Goal: Information Seeking & Learning: Learn about a topic

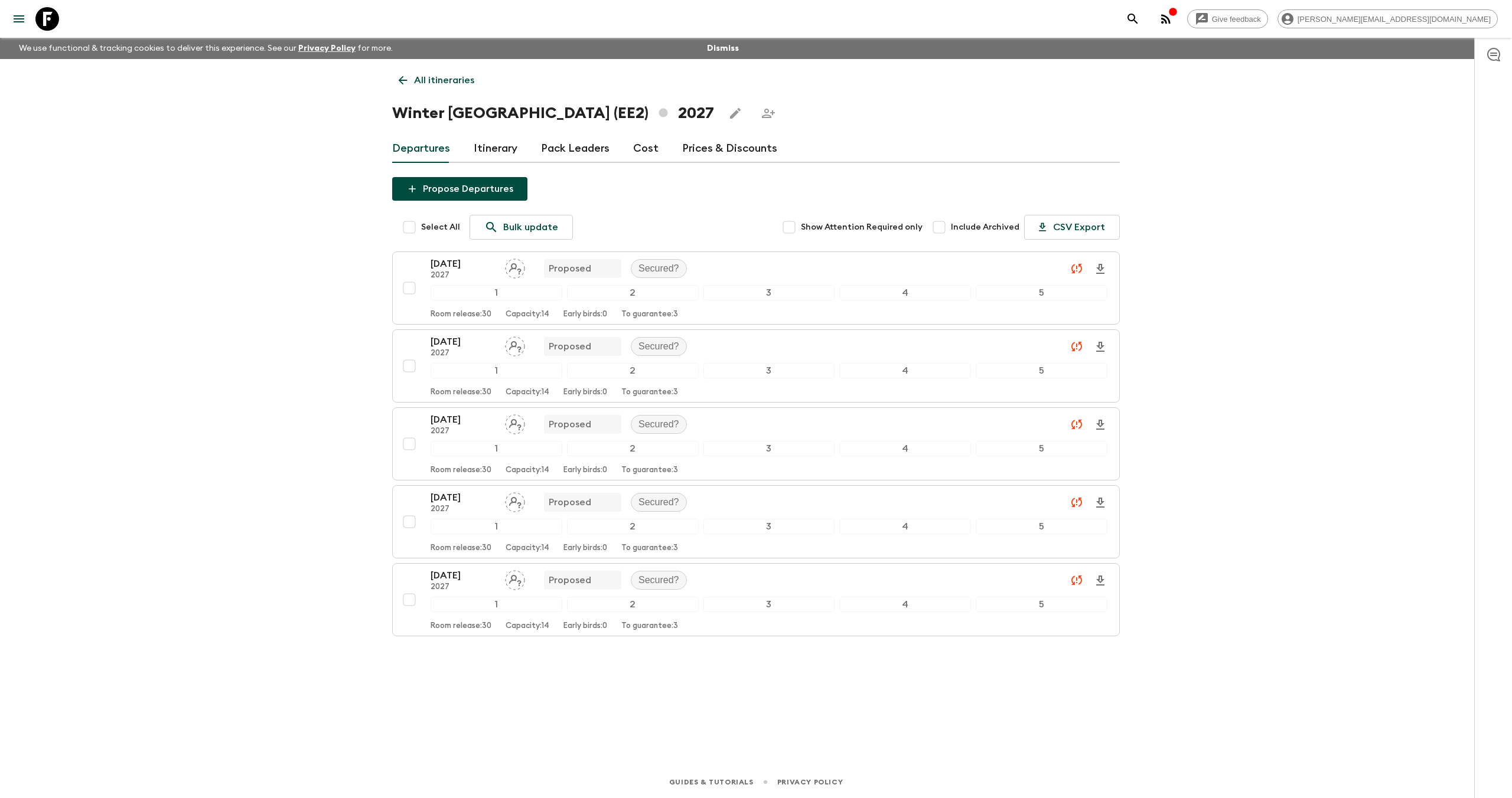
drag, startPoint x: 55, startPoint y: 14, endPoint x: 264, endPoint y: 83, distance: 220.1
click at [55, 13] on icon at bounding box center [47, 18] width 23 height 23
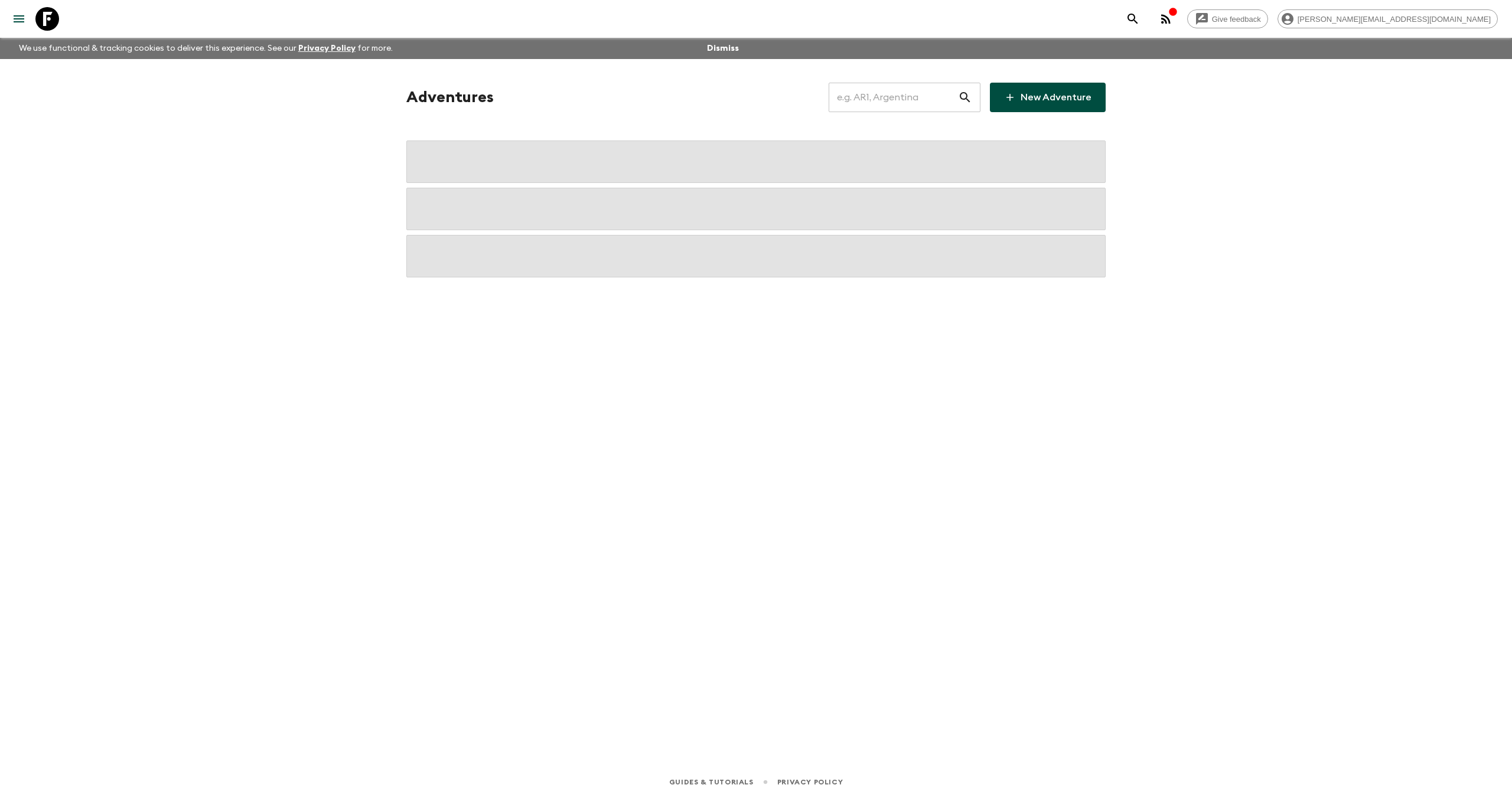
click at [913, 100] on input "text" at bounding box center [893, 97] width 129 height 33
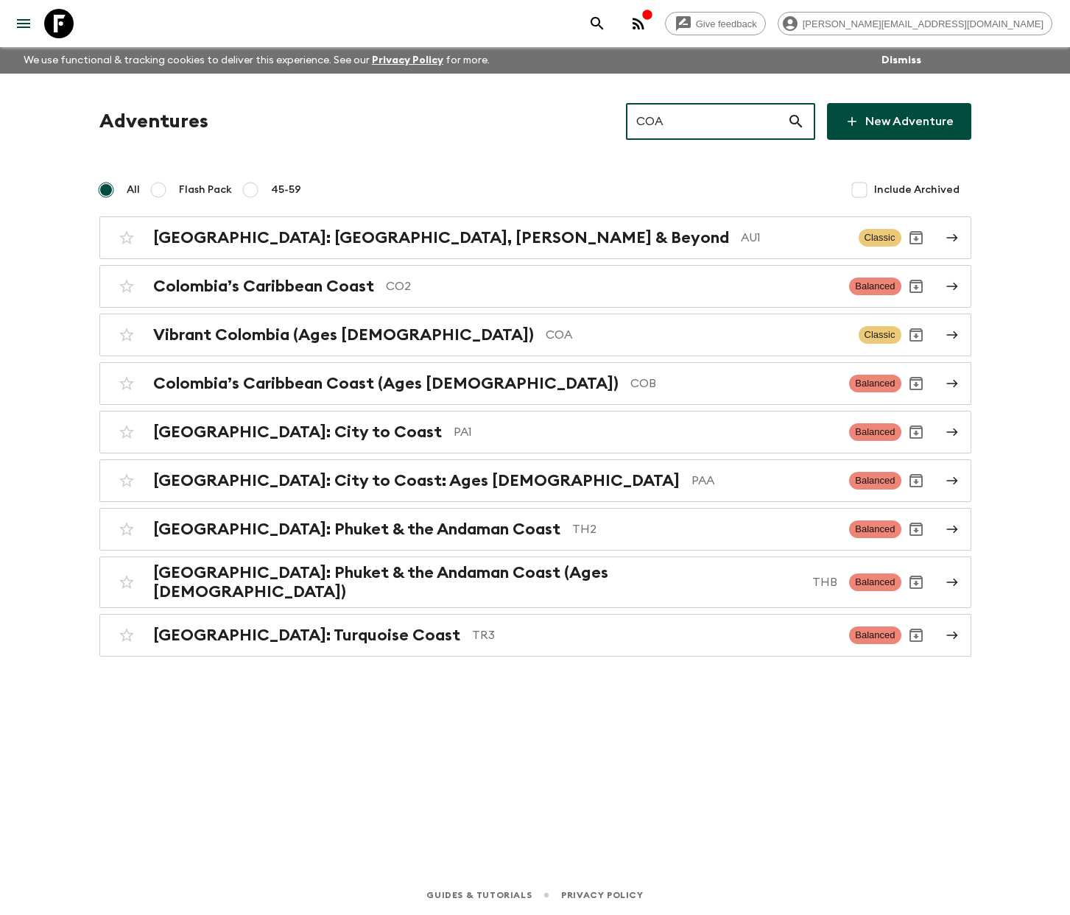
drag, startPoint x: 693, startPoint y: 125, endPoint x: 361, endPoint y: 21, distance: 347.1
click at [363, 20] on div "Give feedback aida@flashpack.com We use functional & tracking cookies to delive…" at bounding box center [535, 457] width 1070 height 915
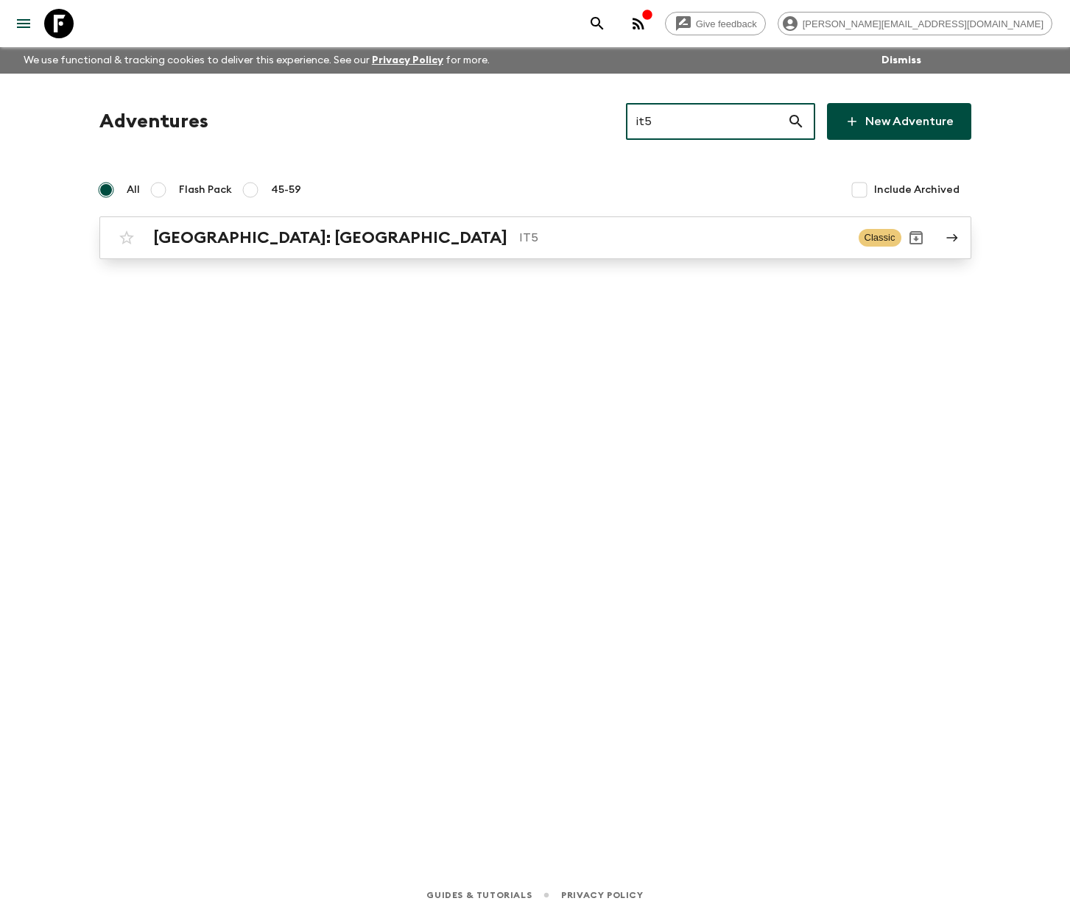
type input "it5"
click at [214, 237] on h2 "Italy: Sicily" at bounding box center [330, 237] width 354 height 19
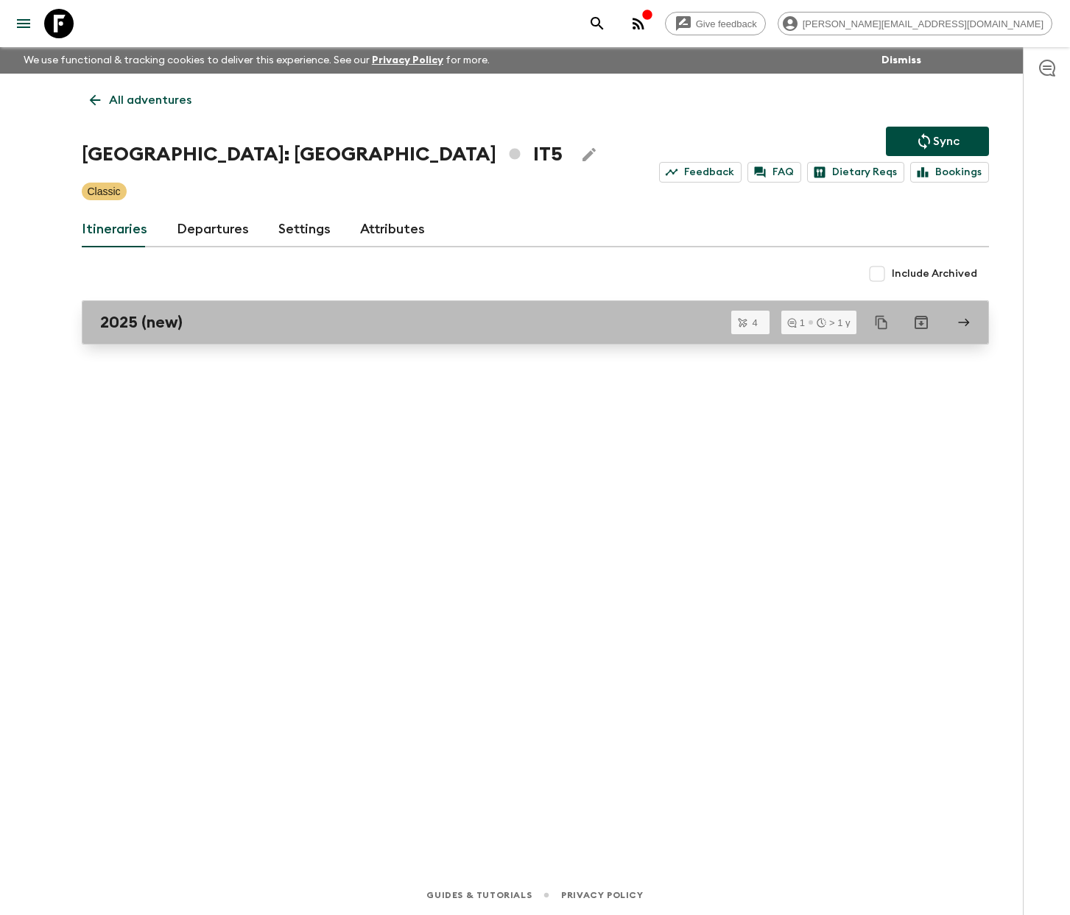
click at [168, 326] on h2 "2025 (new)" at bounding box center [141, 322] width 82 height 19
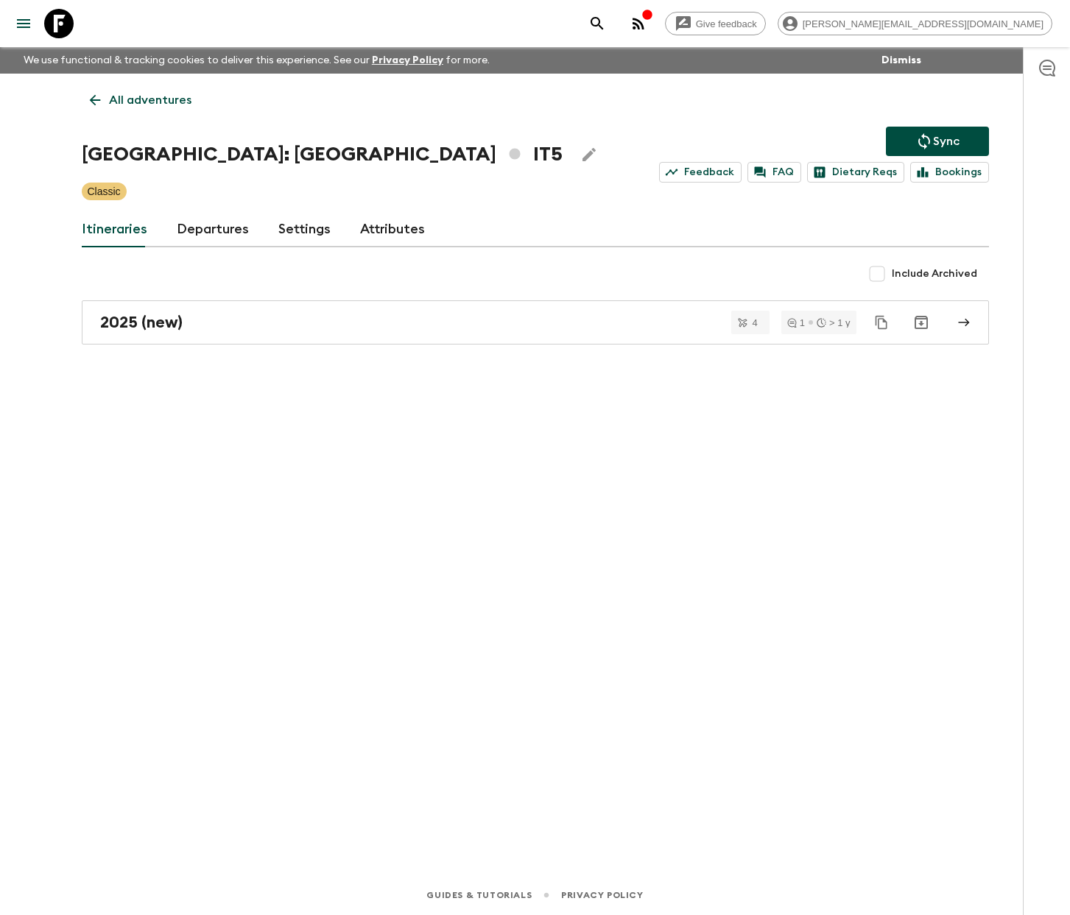
click at [132, 99] on p "All adventures" at bounding box center [150, 100] width 82 height 18
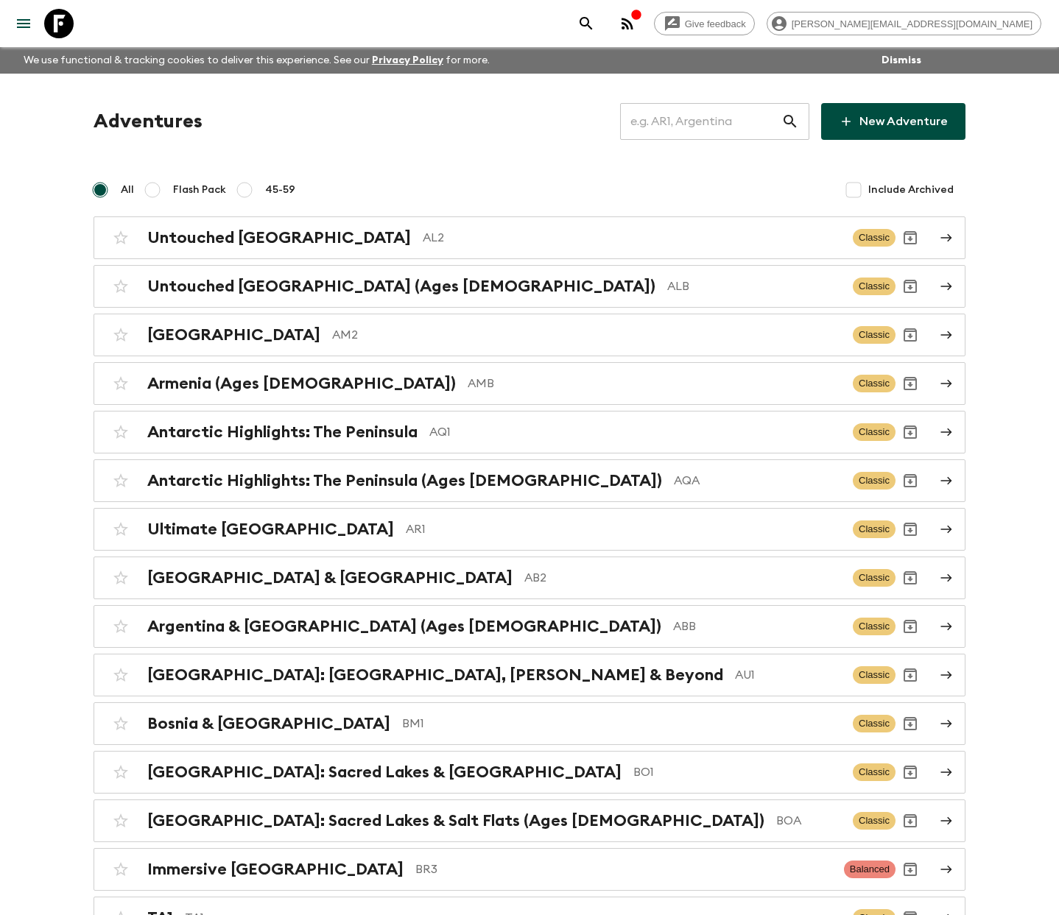
click at [708, 117] on input "text" at bounding box center [700, 121] width 161 height 41
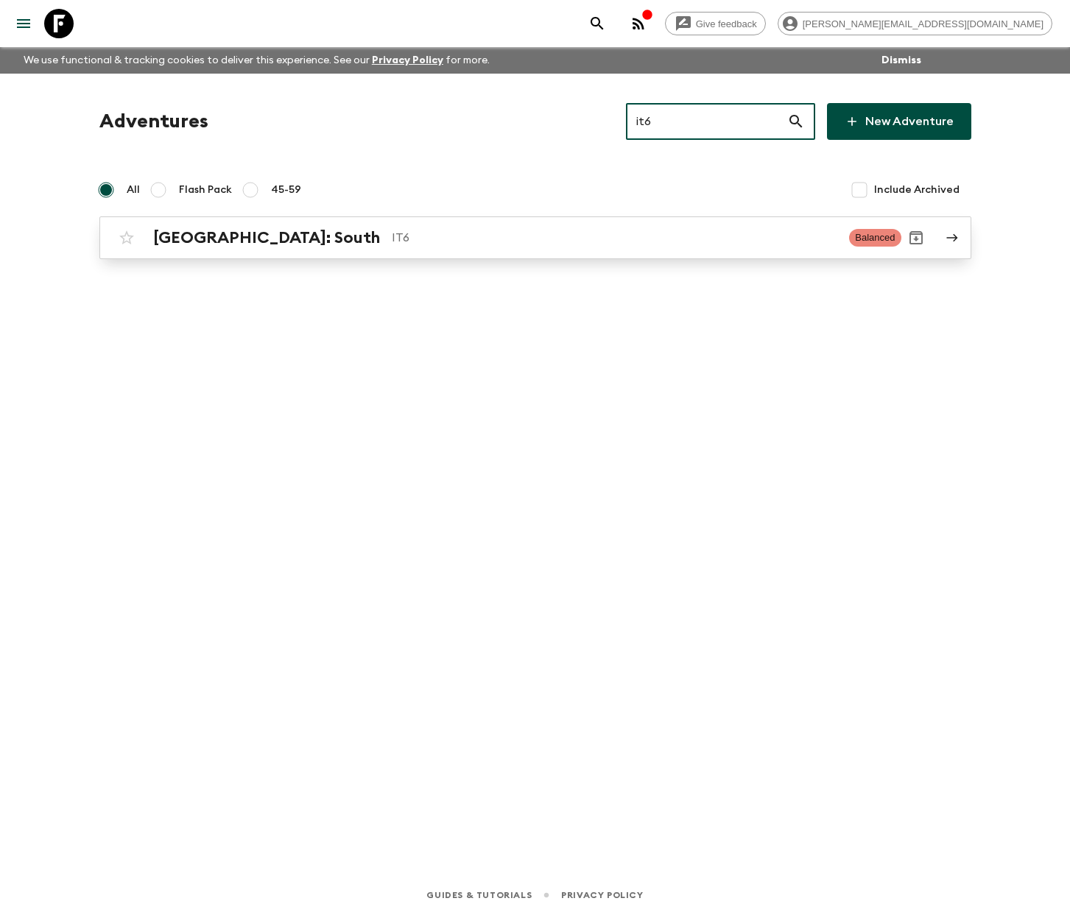
type input "it6"
click at [311, 253] on link "Italy: South IT6 Balanced" at bounding box center [535, 237] width 872 height 43
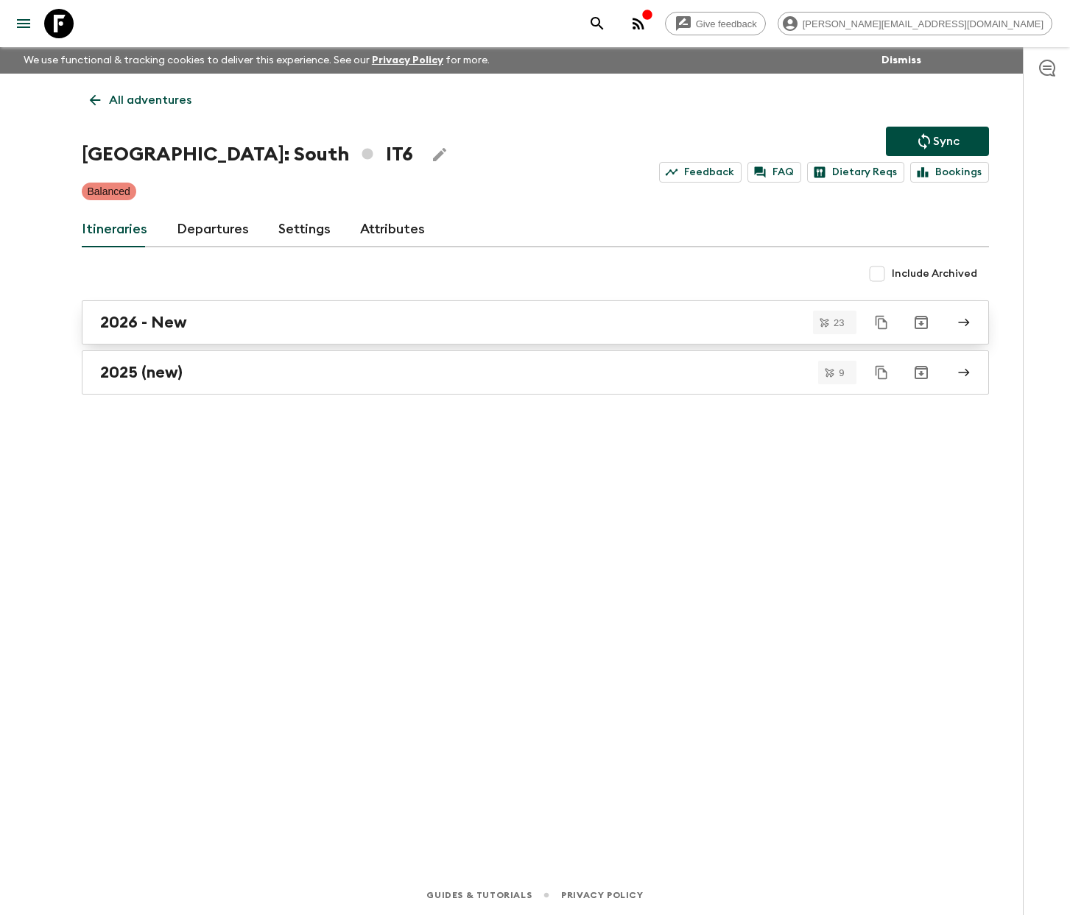
click at [218, 333] on link "2026 - New" at bounding box center [535, 322] width 907 height 44
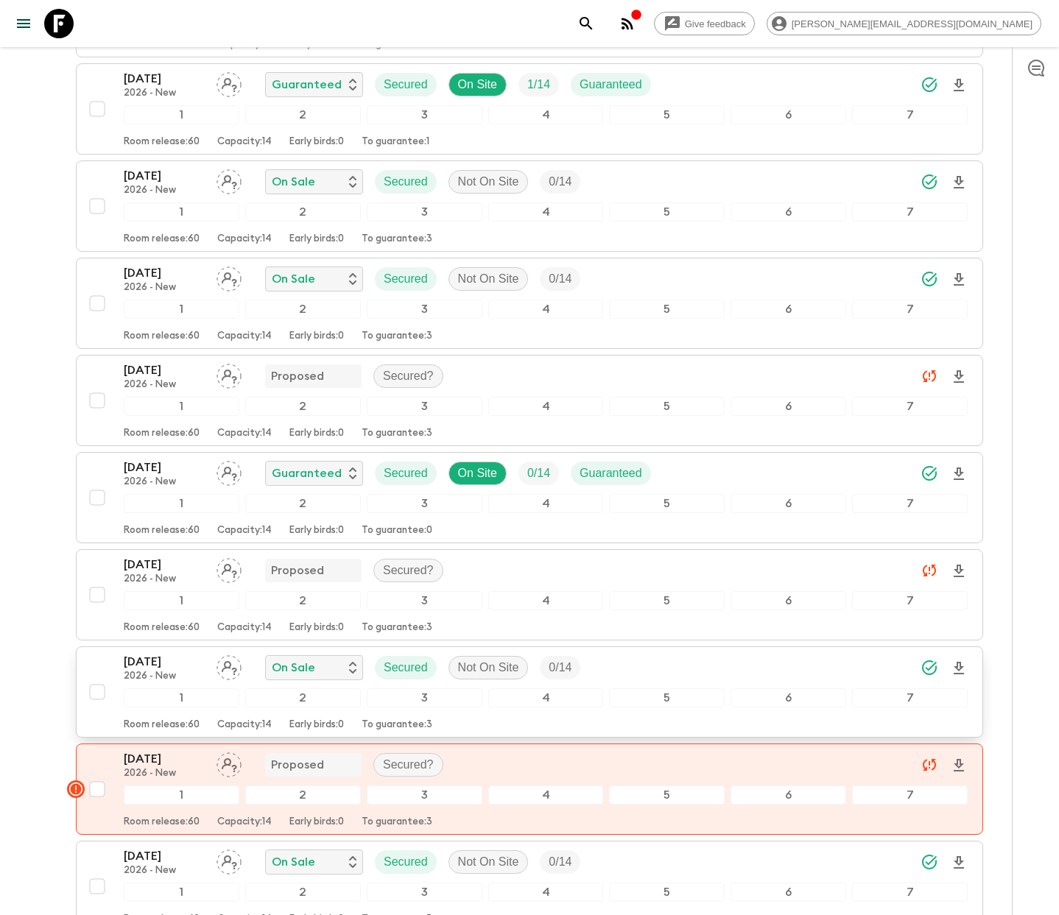
scroll to position [1252, 0]
click at [58, 14] on icon at bounding box center [58, 23] width 29 height 29
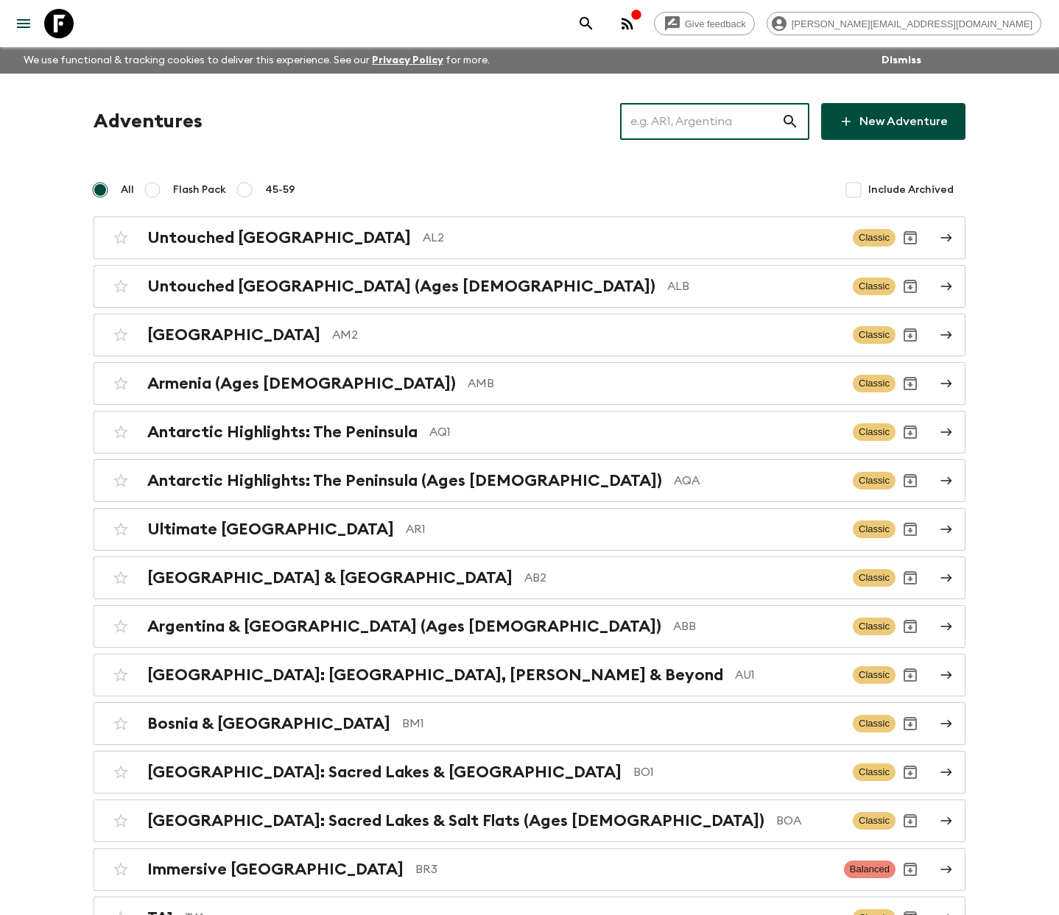
click at [737, 125] on input "text" at bounding box center [700, 121] width 161 height 41
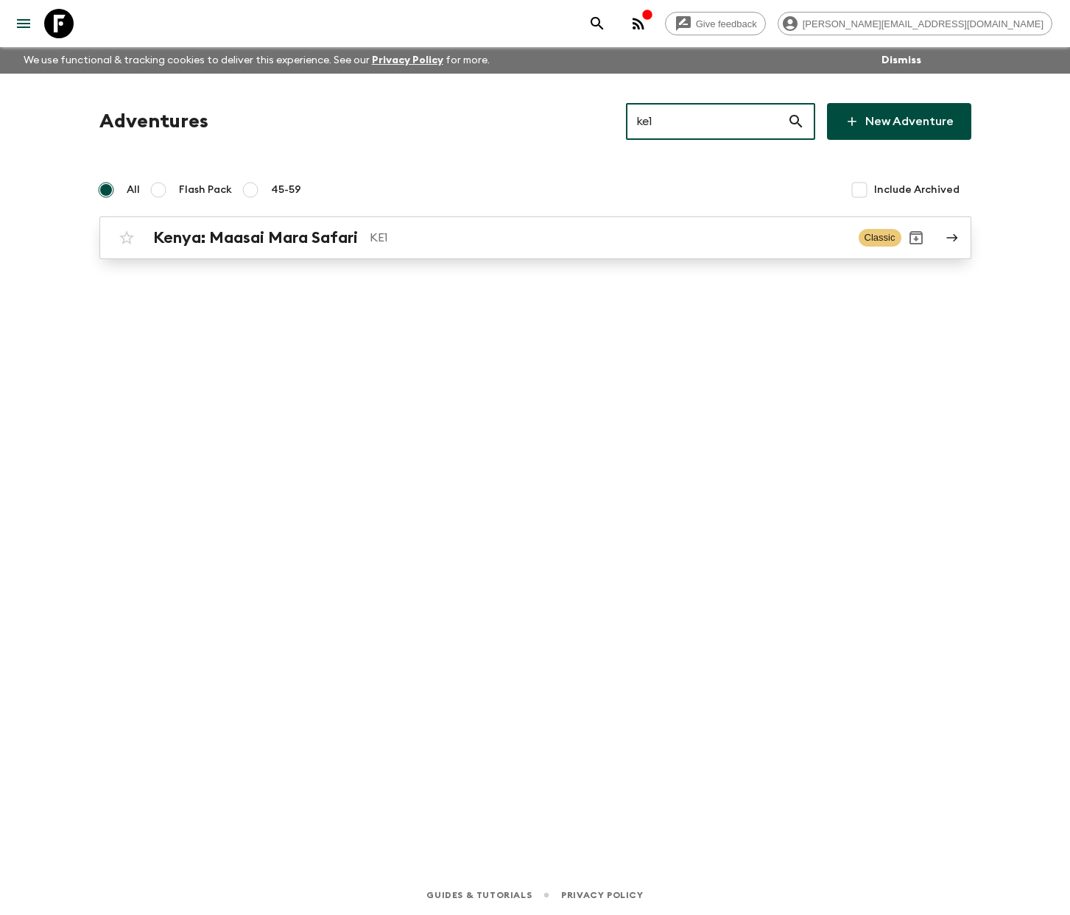
type input "ke1"
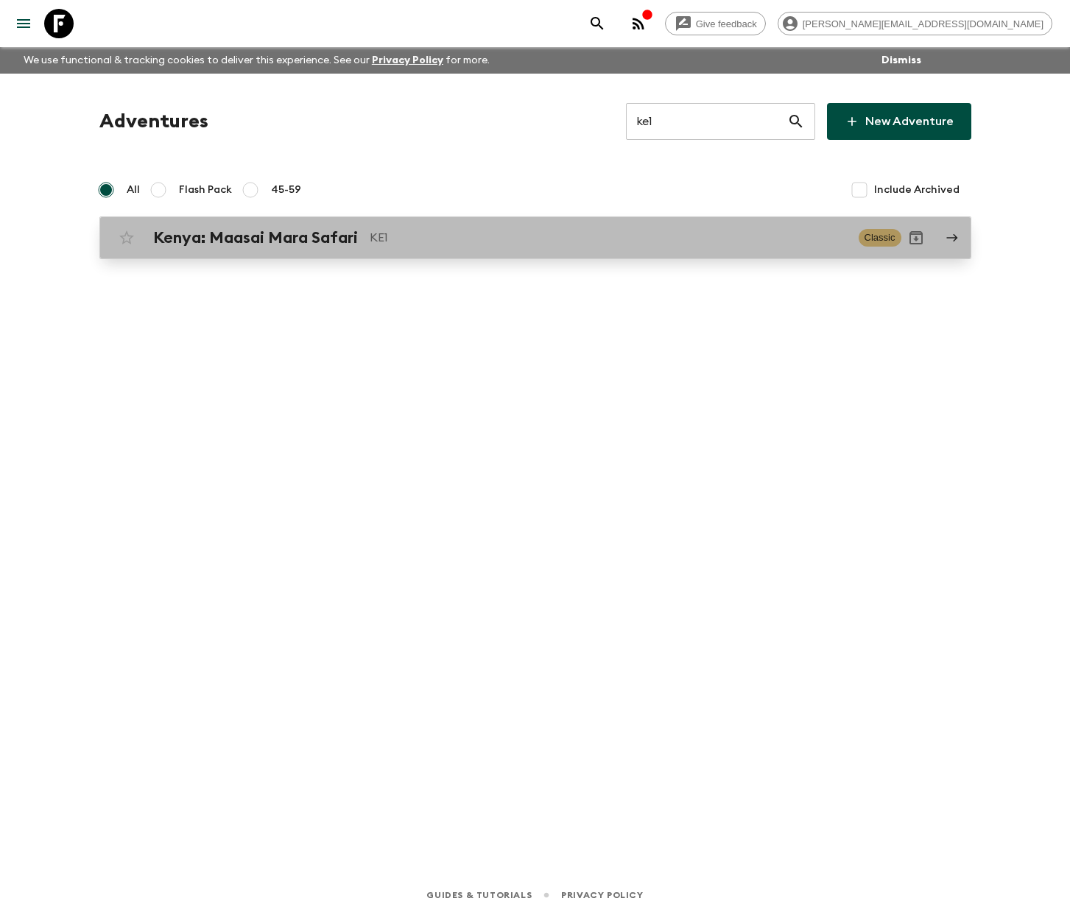
click at [417, 235] on p "KE1" at bounding box center [608, 238] width 477 height 18
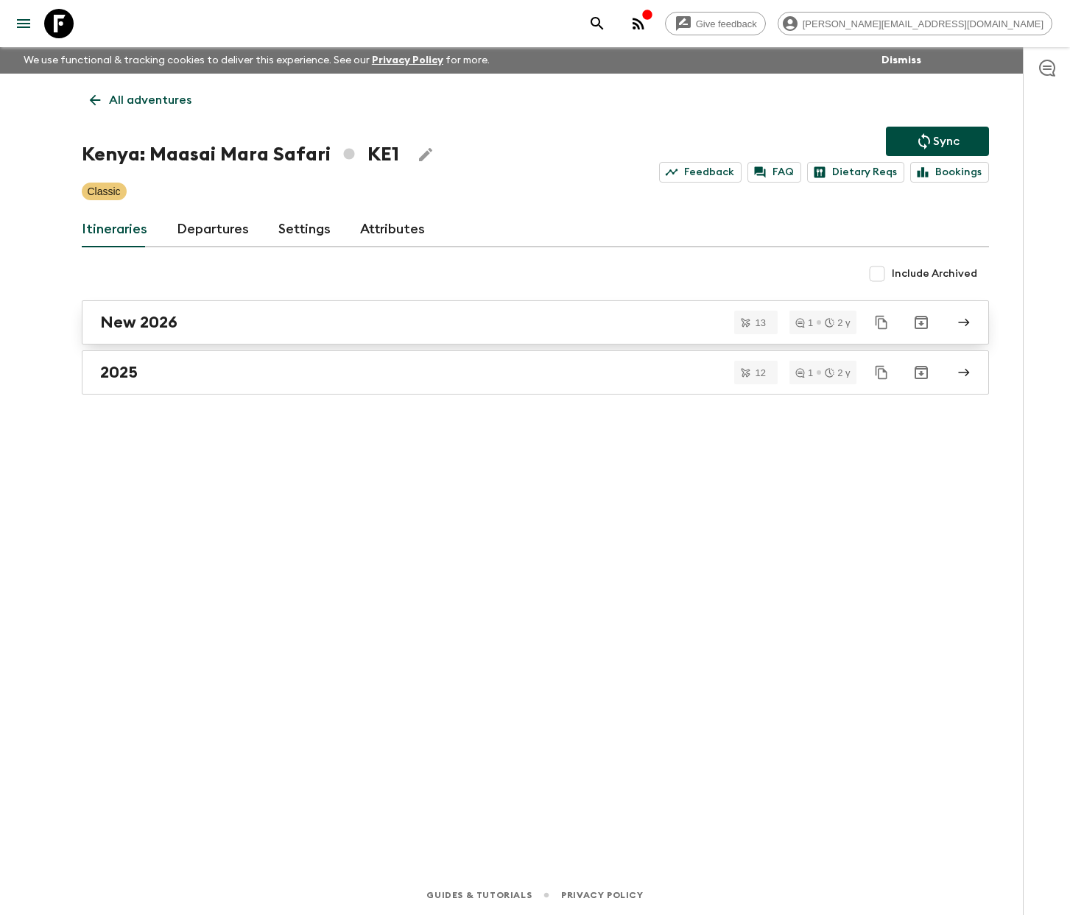
click at [241, 320] on div "New 2026" at bounding box center [521, 322] width 842 height 19
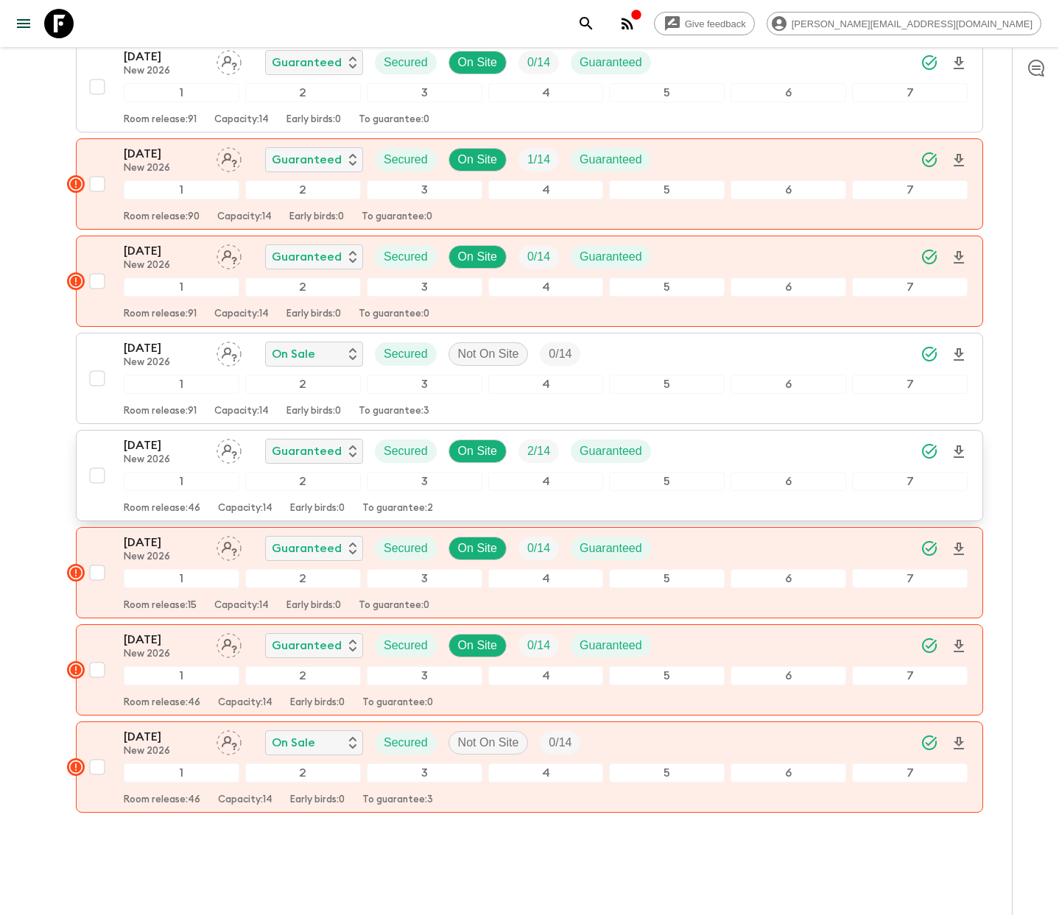
scroll to position [790, 0]
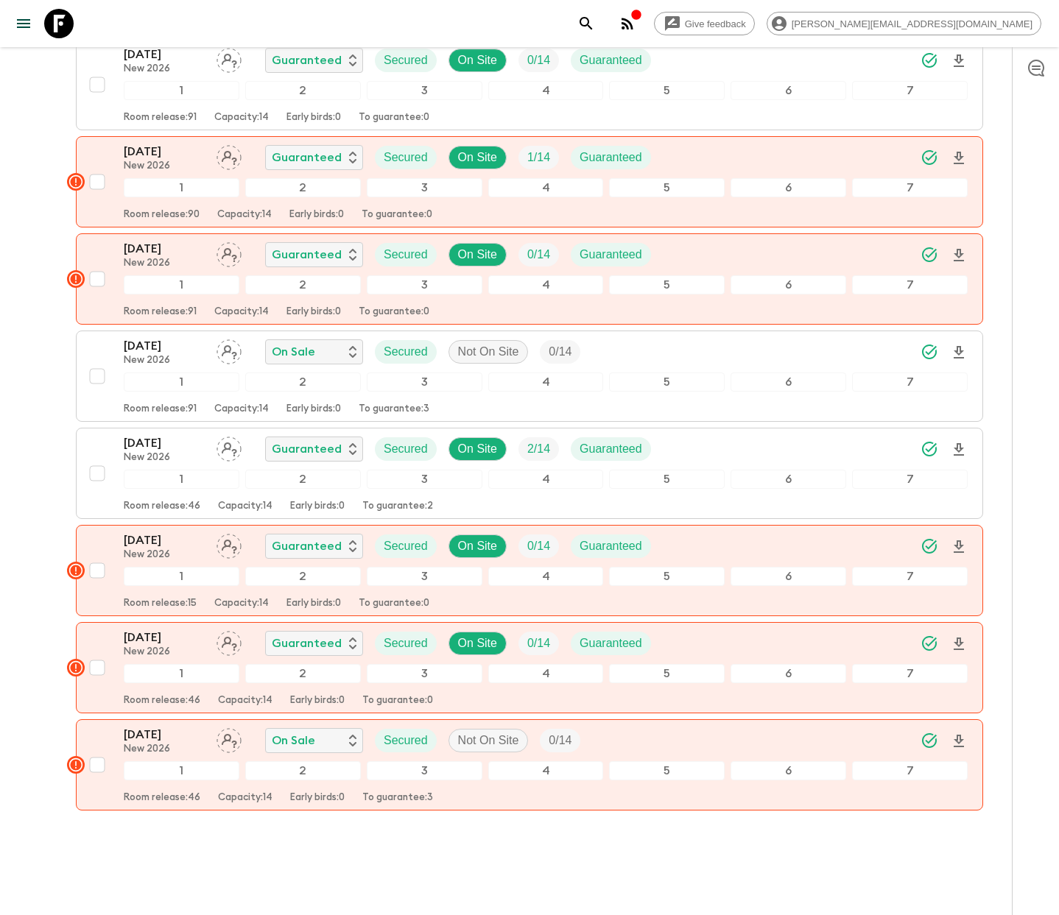
click at [67, 21] on icon at bounding box center [58, 23] width 29 height 29
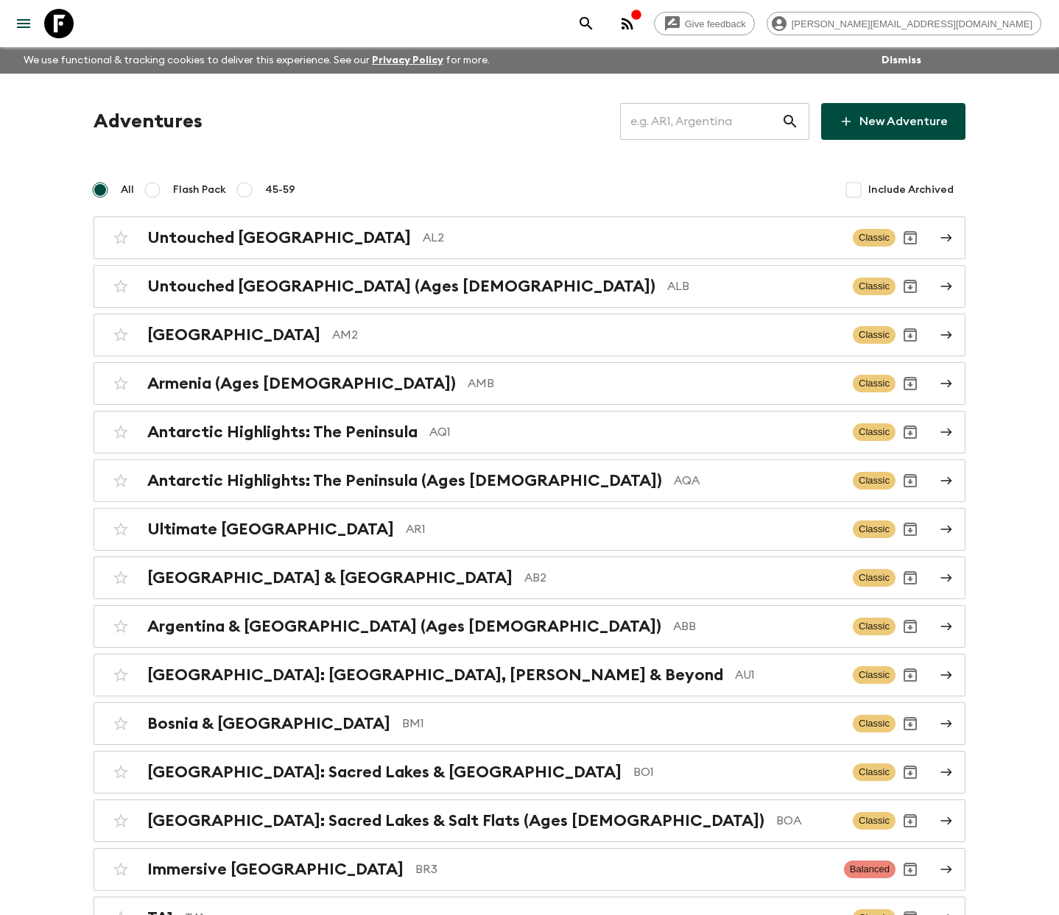
click at [694, 108] on input "text" at bounding box center [700, 121] width 161 height 41
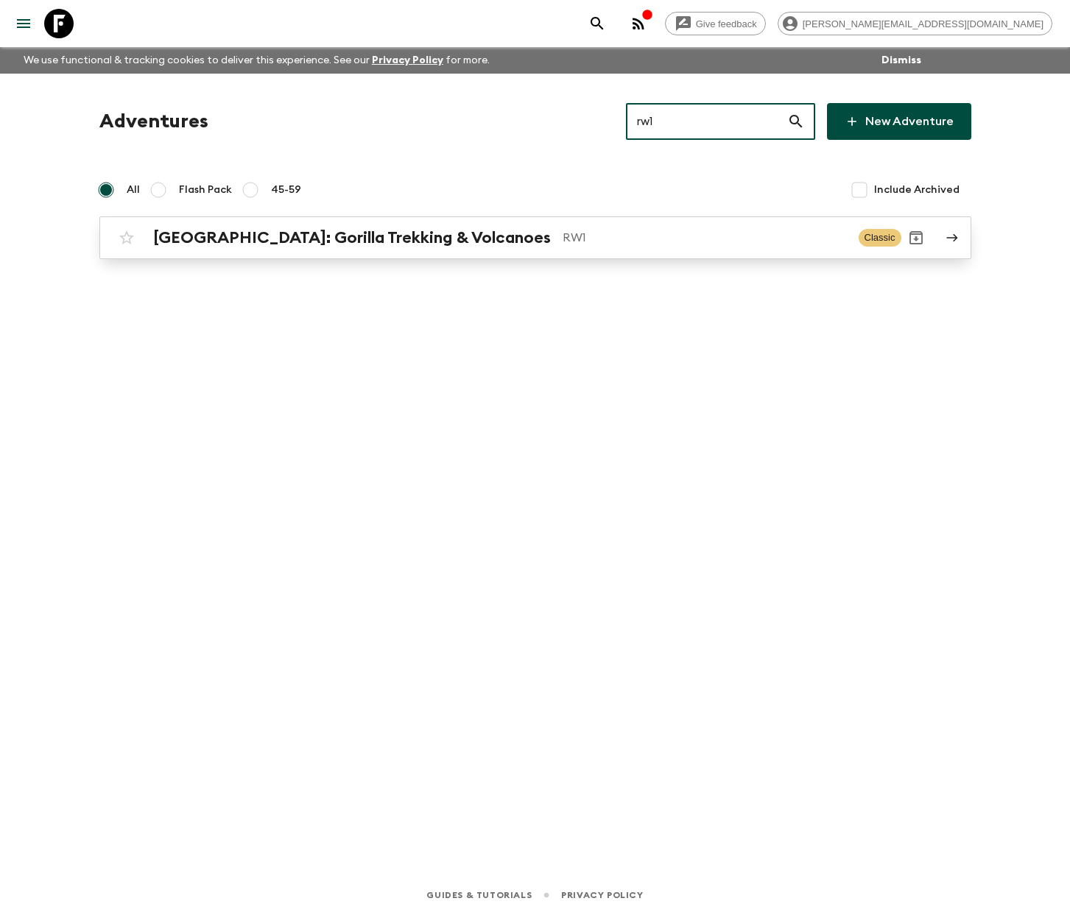
type input "rw1"
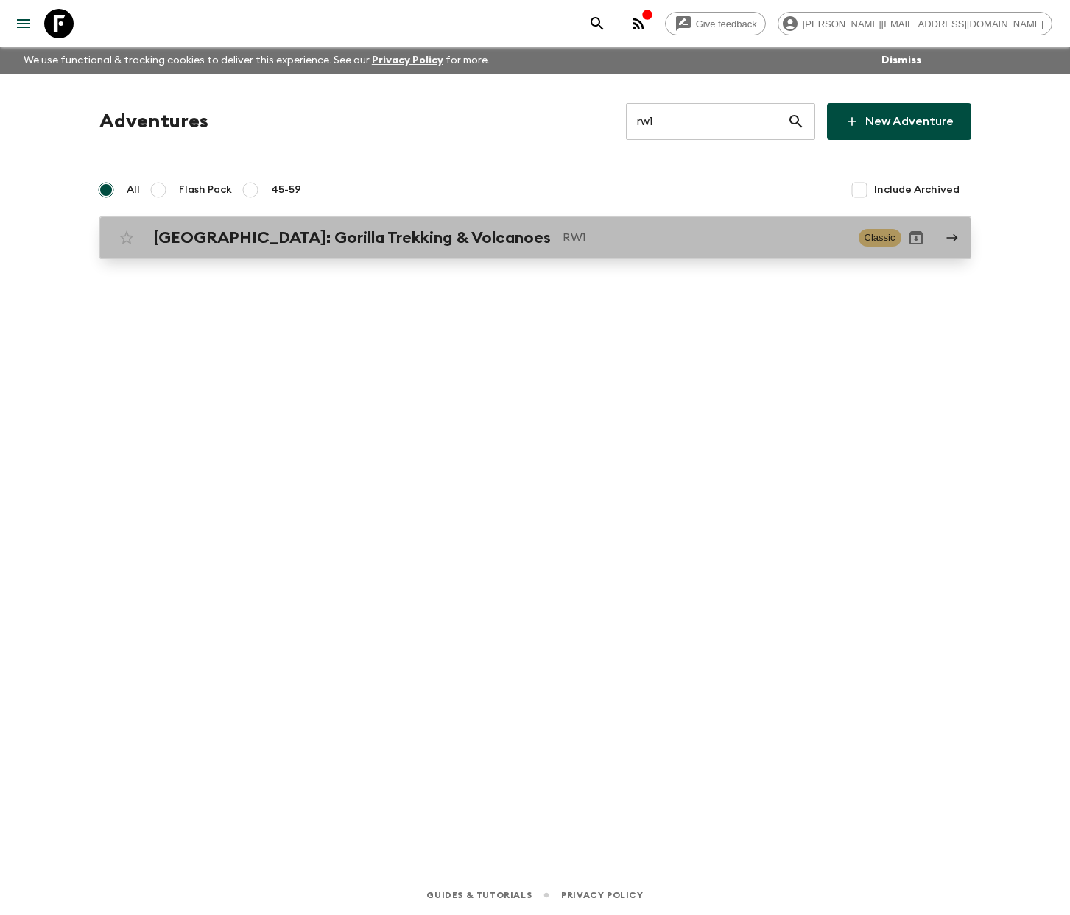
click at [562, 243] on p "RW1" at bounding box center [704, 238] width 284 height 18
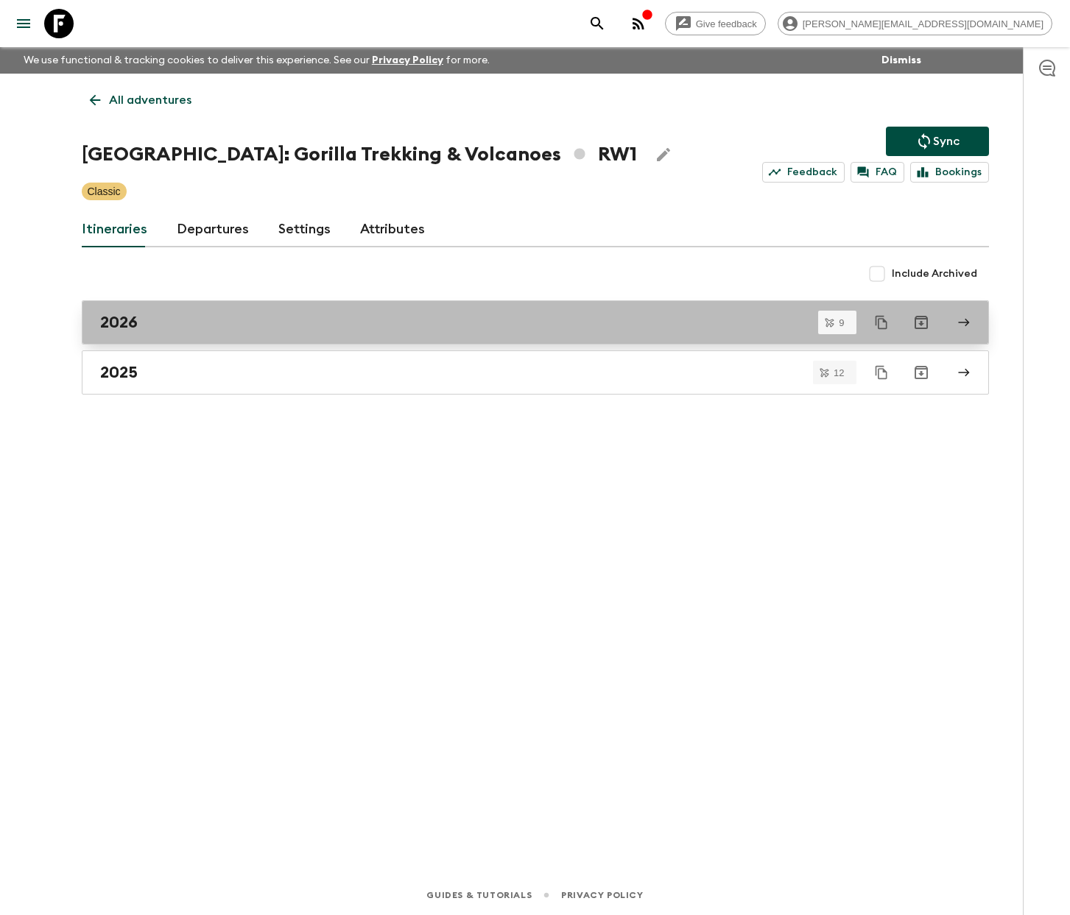
click at [255, 332] on link "2026" at bounding box center [535, 322] width 907 height 44
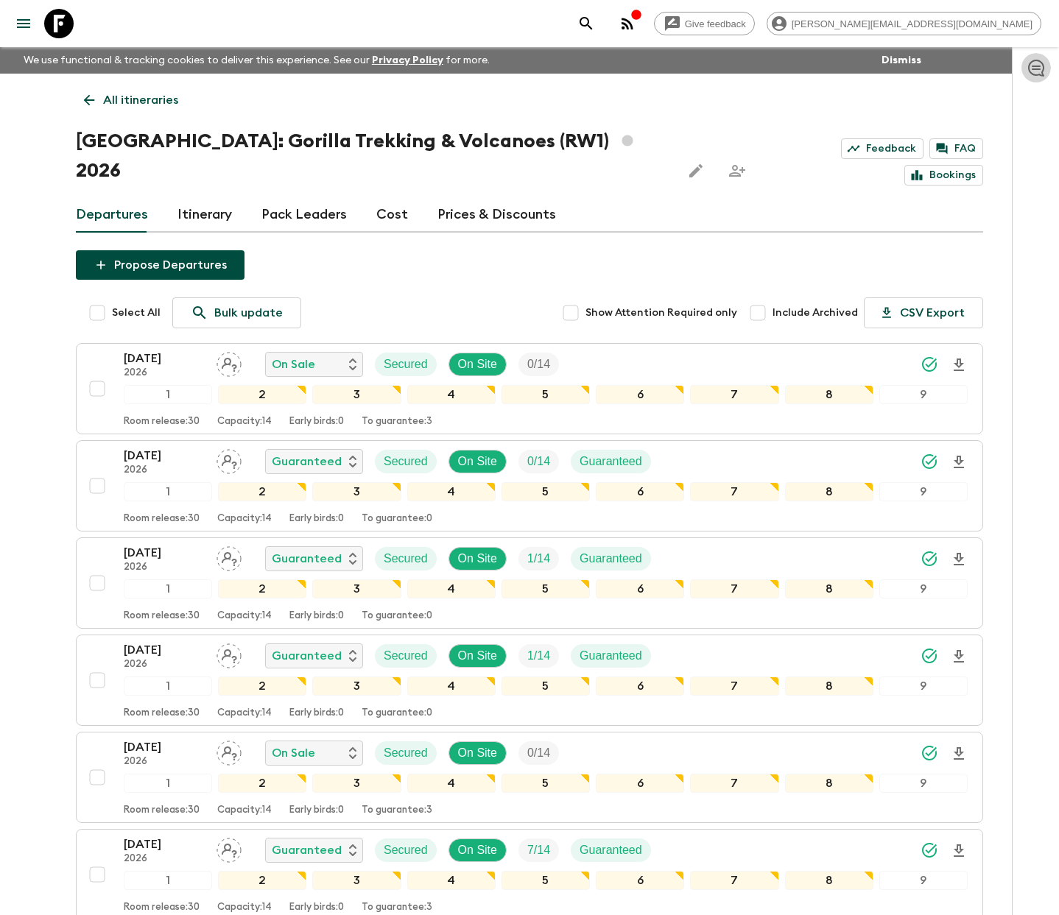
click at [1042, 68] on icon "button" at bounding box center [1036, 68] width 18 height 18
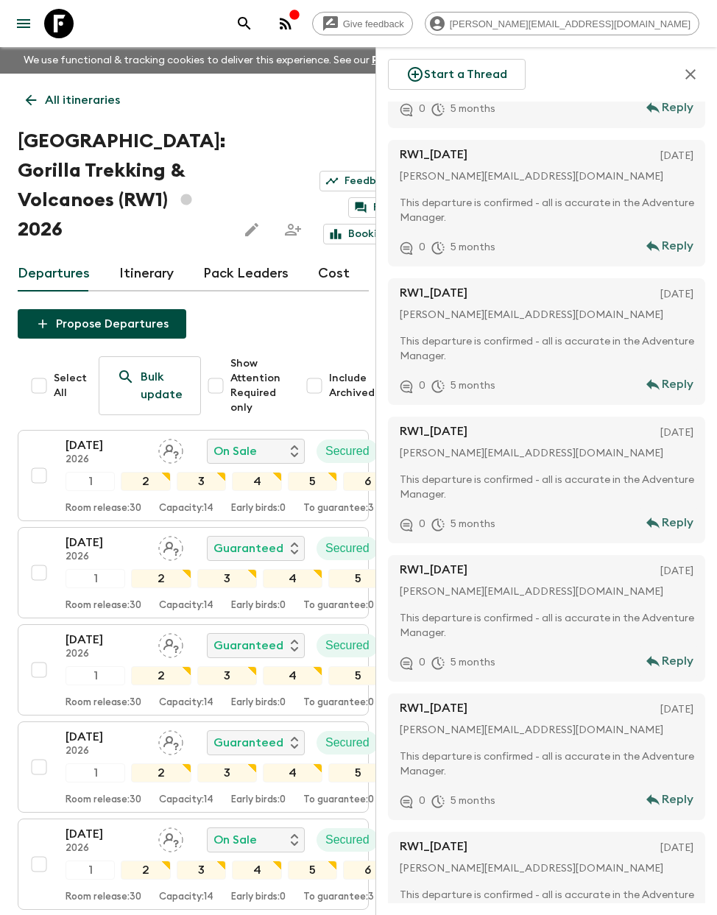
click at [58, 33] on icon at bounding box center [58, 23] width 29 height 29
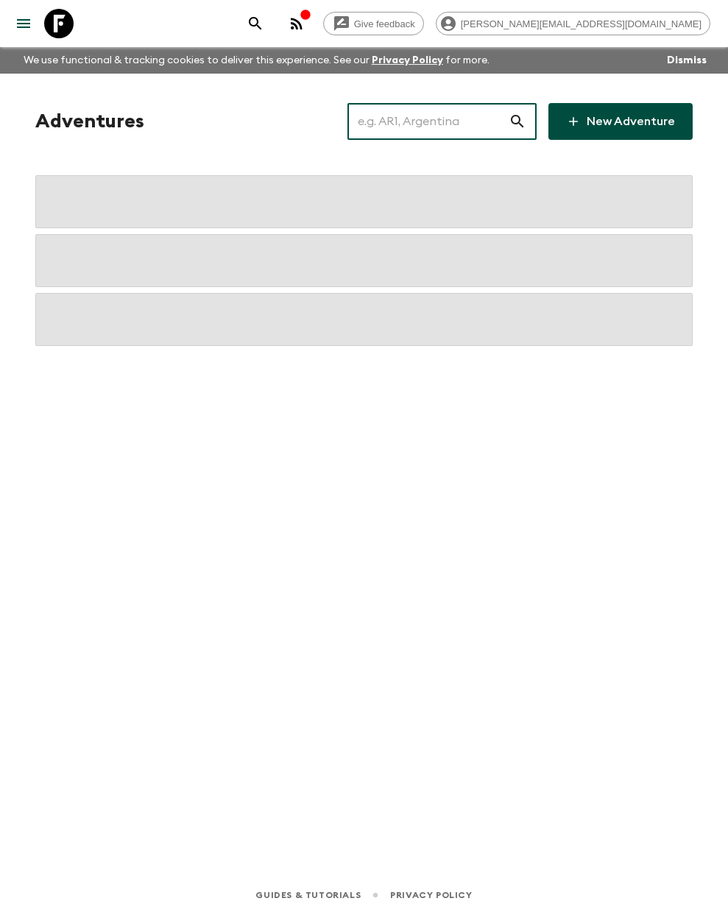
click at [451, 124] on input "text" at bounding box center [427, 121] width 161 height 41
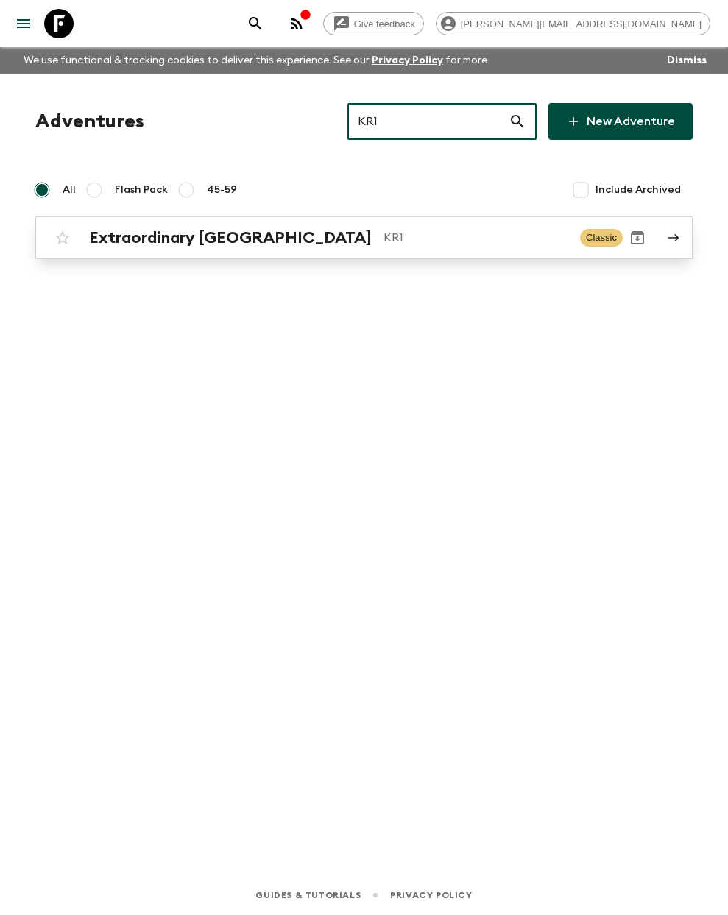
type input "KR1"
click at [384, 230] on p "KR1" at bounding box center [476, 238] width 185 height 18
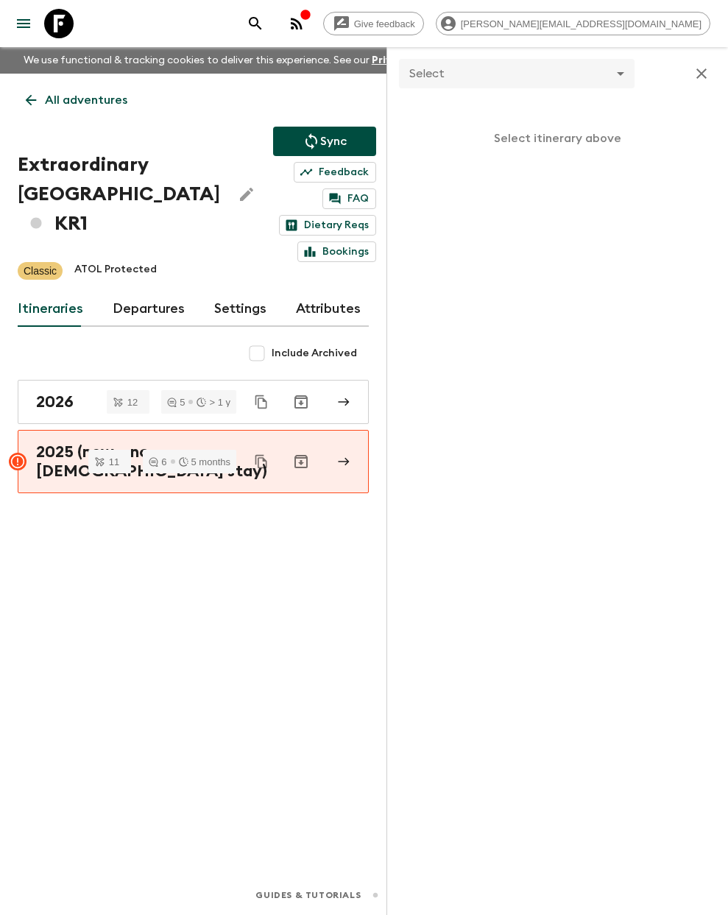
click at [703, 71] on icon "button" at bounding box center [701, 73] width 10 height 10
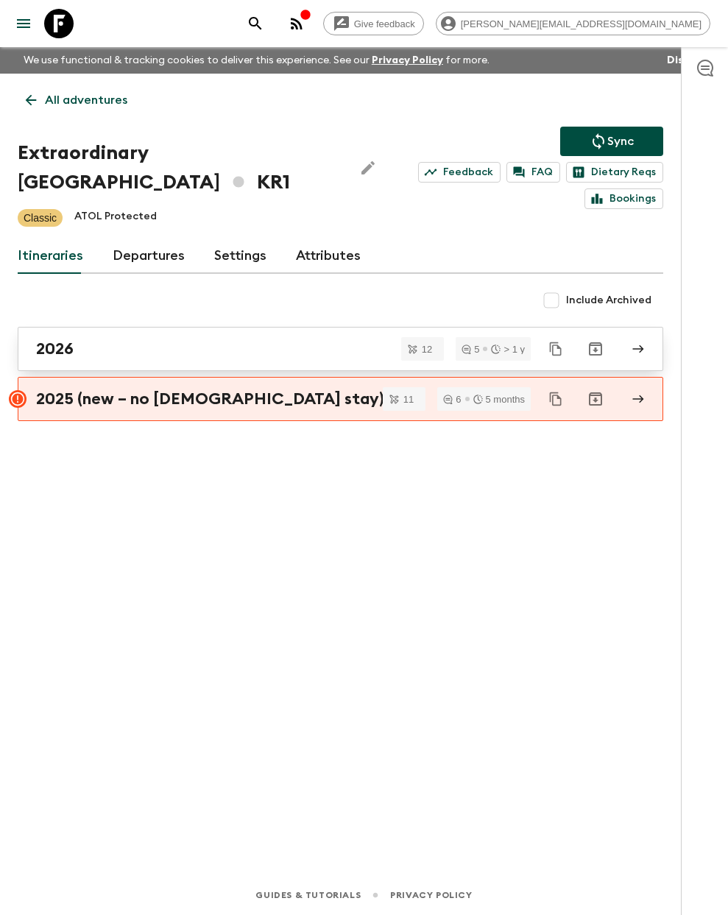
click at [184, 341] on div "2026" at bounding box center [326, 348] width 581 height 19
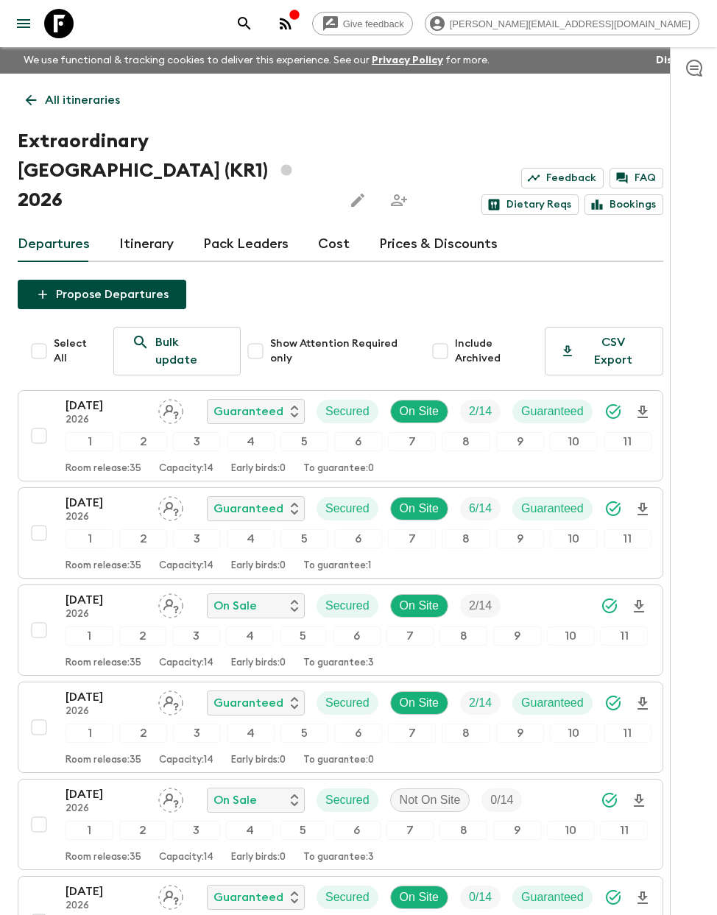
click at [336, 227] on link "Cost" at bounding box center [334, 244] width 32 height 35
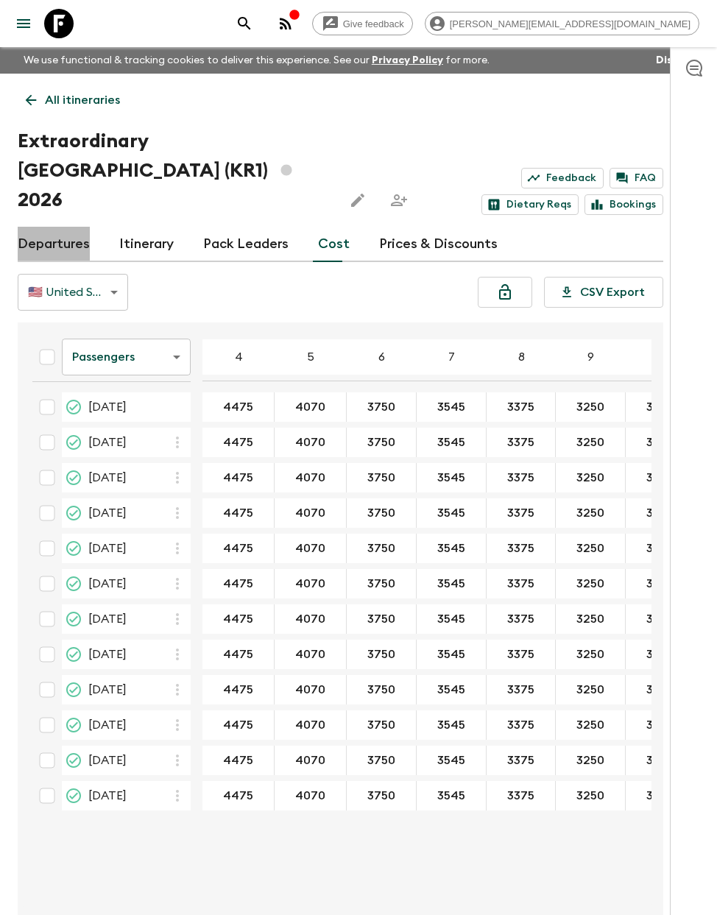
click at [71, 227] on link "Departures" at bounding box center [54, 244] width 72 height 35
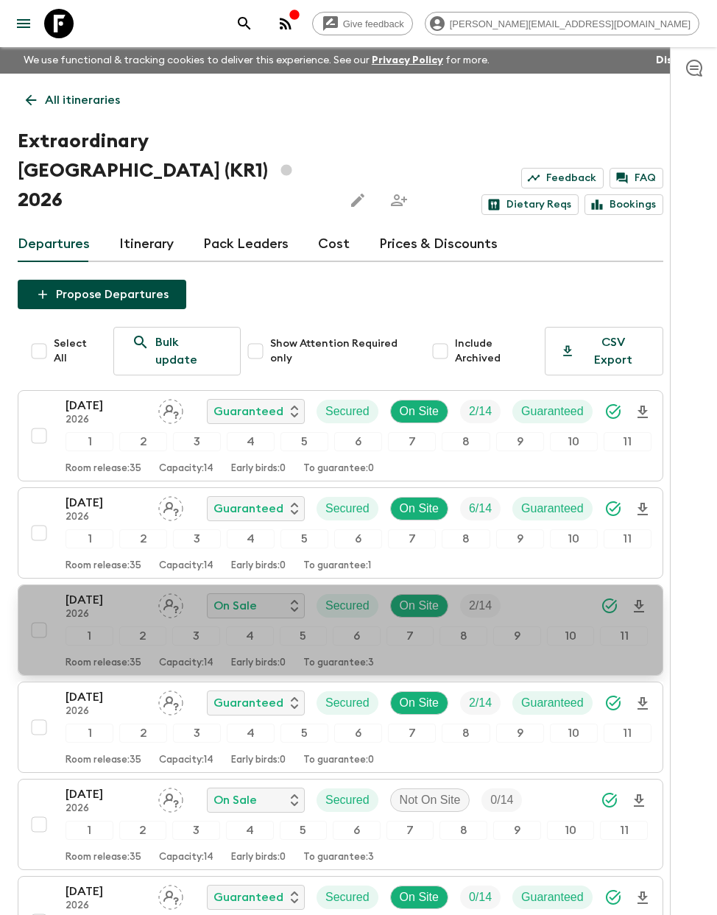
click at [105, 591] on p "12 Apr 2026" at bounding box center [106, 600] width 81 height 18
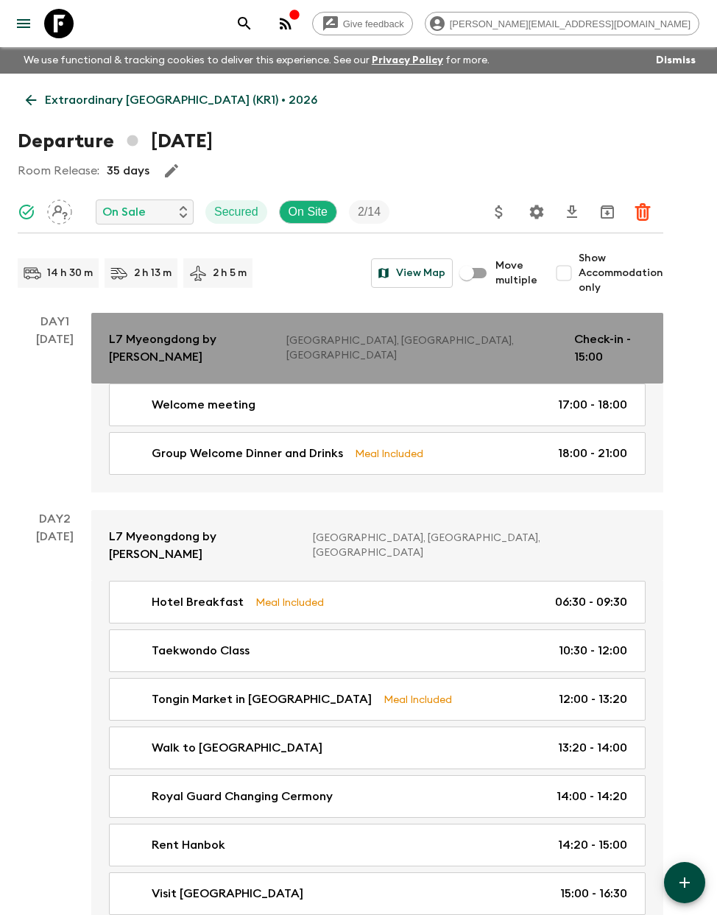
click at [255, 346] on div "L7 Myeongdong by LOTTE Seoul, Korea, Republic of Check-in - 15:00" at bounding box center [377, 348] width 537 height 35
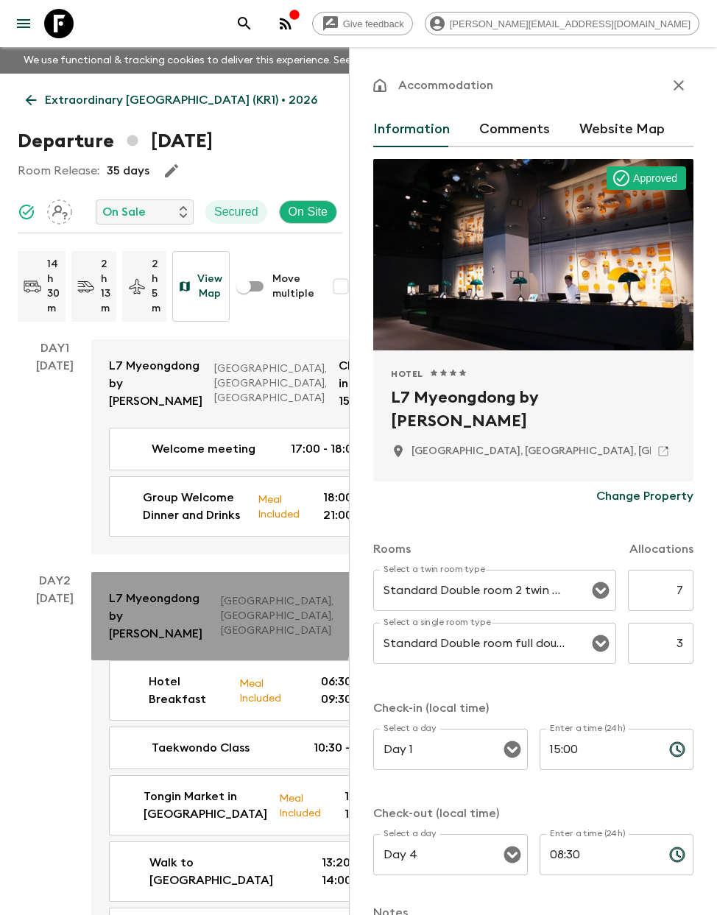
click at [149, 643] on p "L7 Myeongdong by LOTTE" at bounding box center [159, 616] width 100 height 53
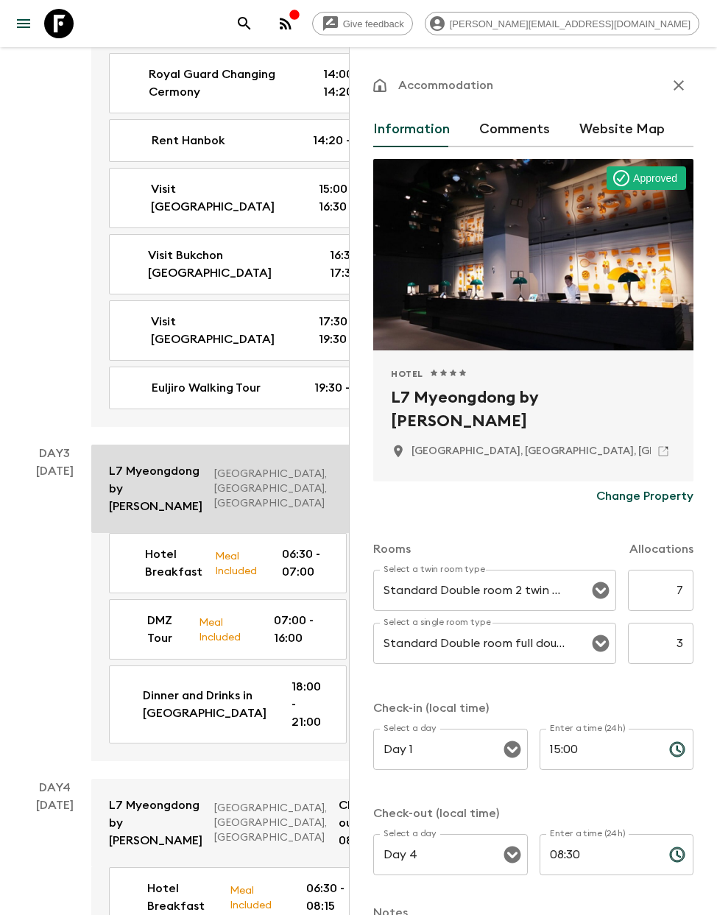
scroll to position [858, 0]
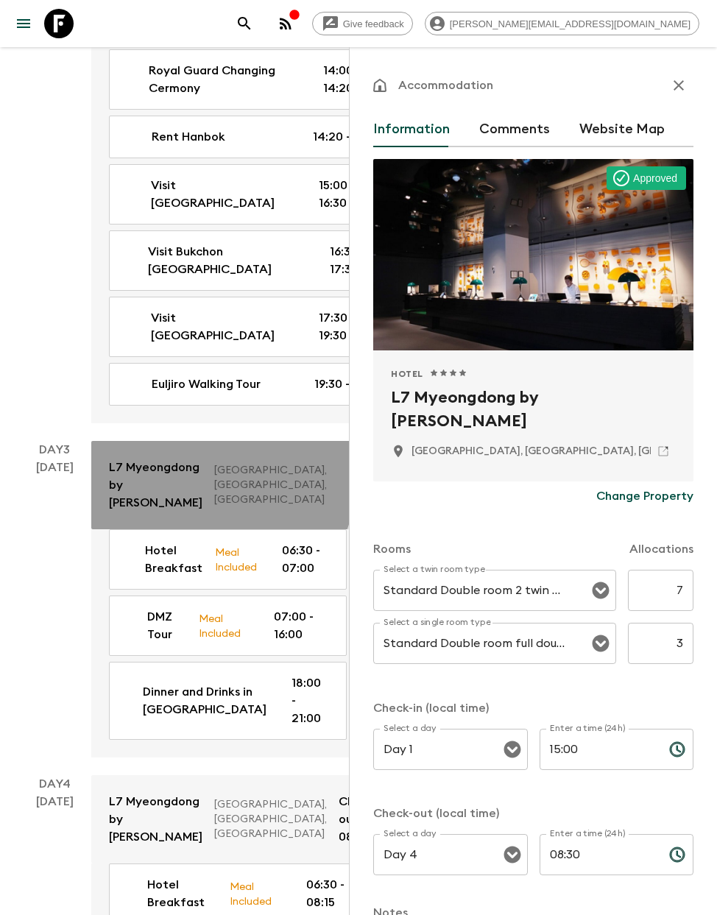
click at [150, 512] on p "L7 Myeongdong by LOTTE" at bounding box center [155, 485] width 93 height 53
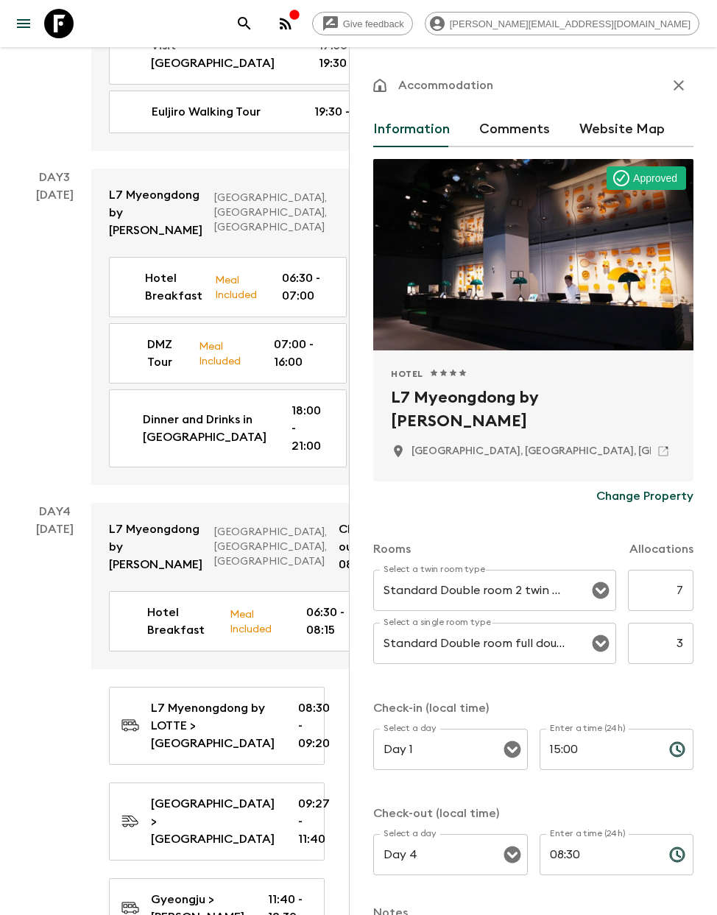
scroll to position [1025, 0]
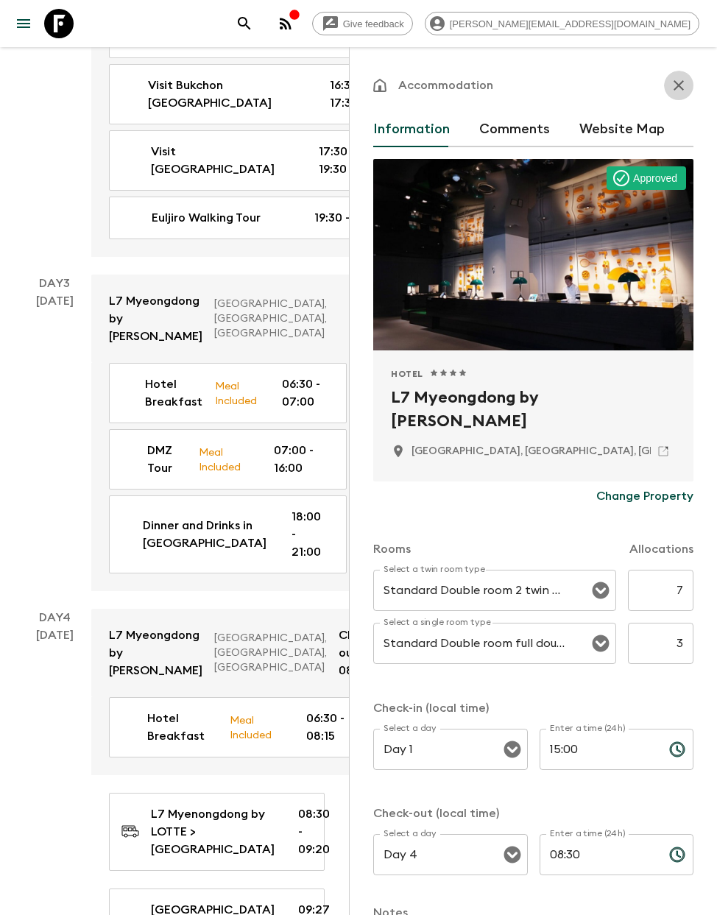
click at [670, 85] on icon "button" at bounding box center [679, 86] width 18 height 18
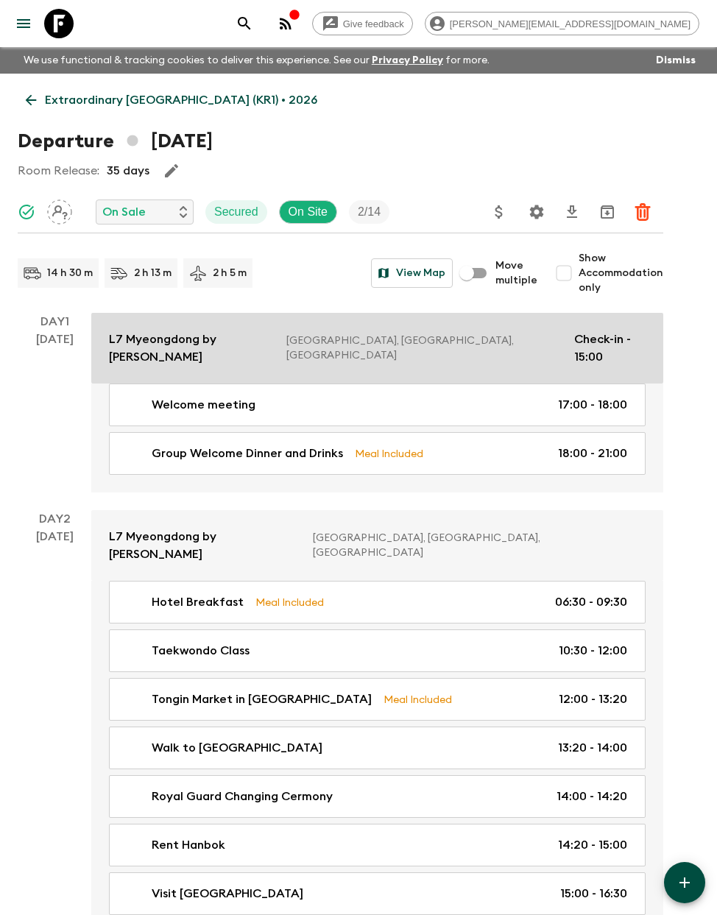
click at [230, 335] on p "L7 Myeongdong by LOTTE" at bounding box center [192, 348] width 166 height 35
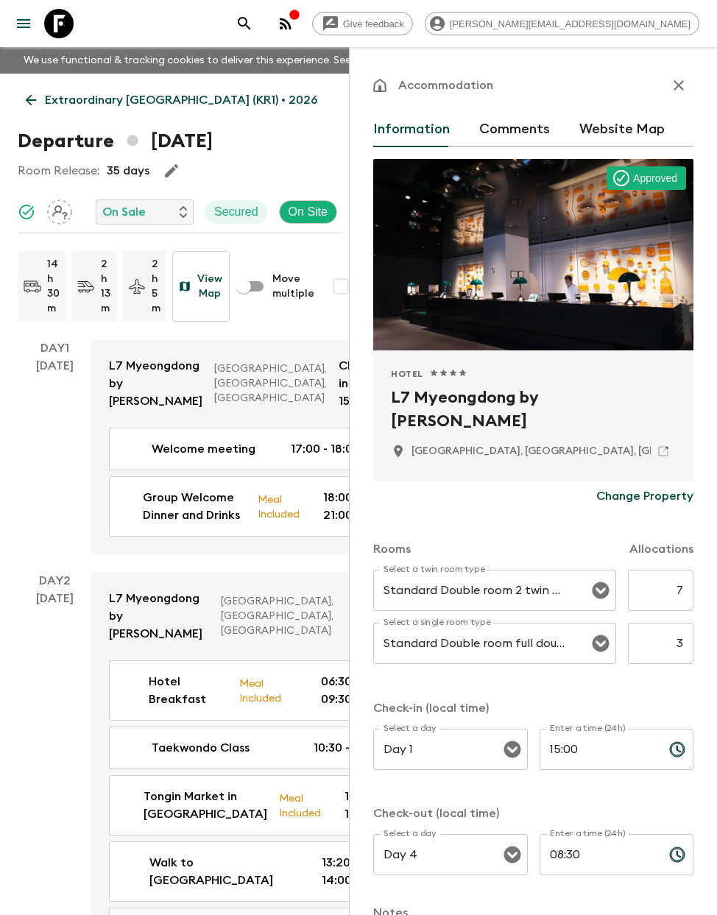
click at [671, 82] on icon "button" at bounding box center [679, 86] width 18 height 18
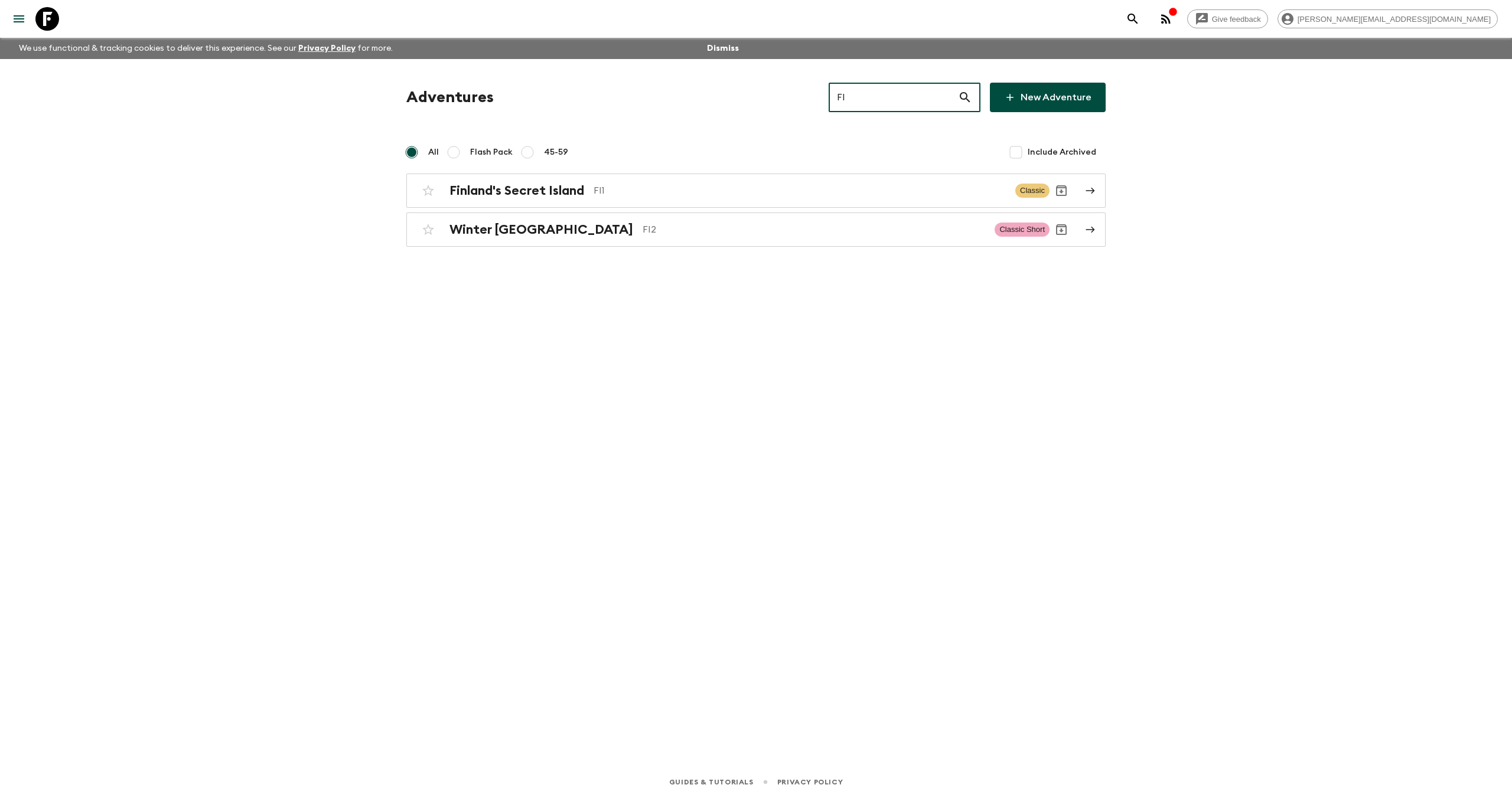
drag, startPoint x: 883, startPoint y: 98, endPoint x: 683, endPoint y: 69, distance: 202.1
click at [683, 69] on div "Adventures FI ​ New Adventure All Flash Pack 45-59 Include Archived Finland's S…" at bounding box center [756, 396] width 756 height 674
type input "ec1"
click at [549, 189] on h2 "Ecuador & the Galápagos" at bounding box center [527, 190] width 156 height 15
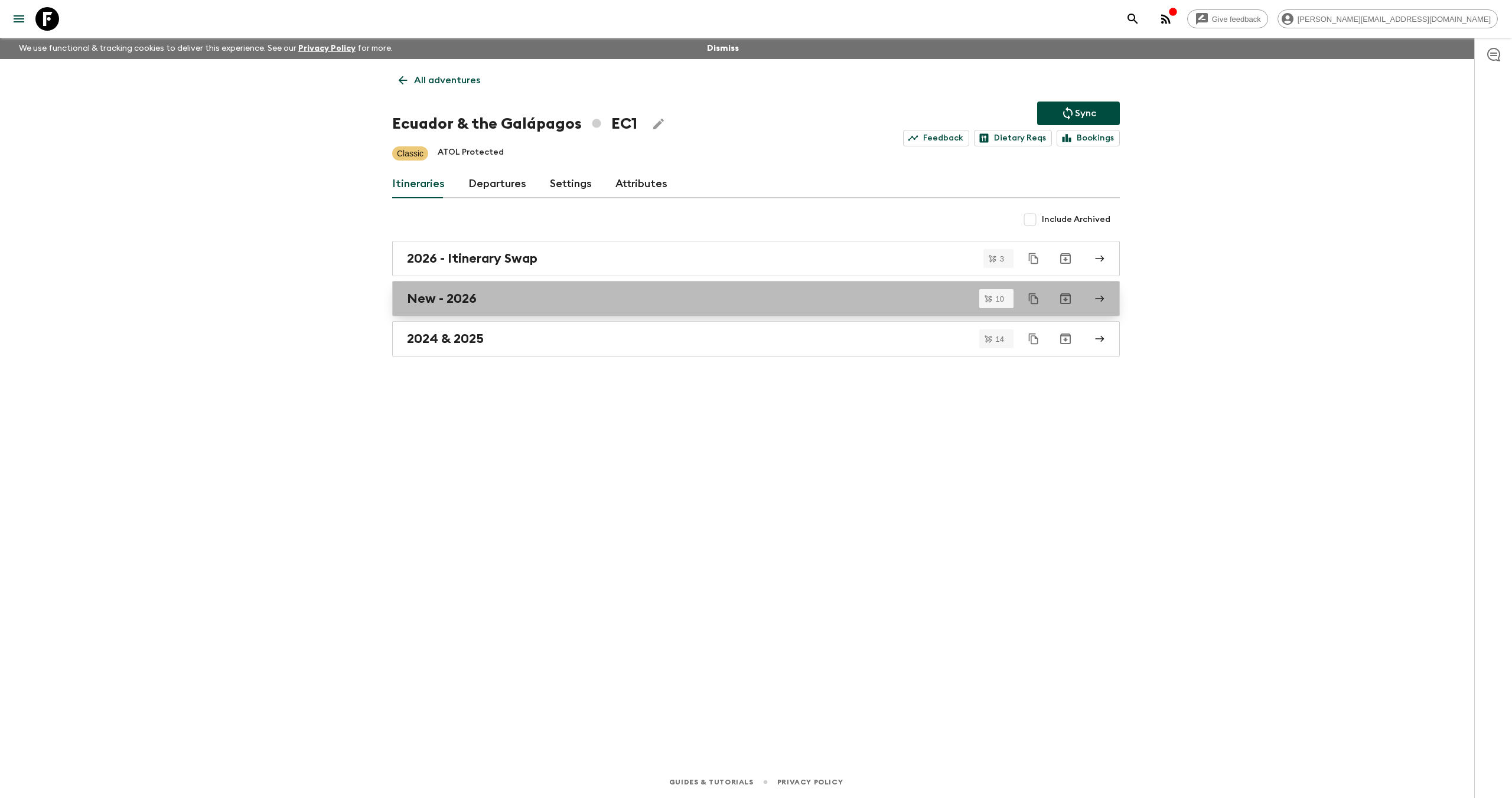
click at [485, 298] on div "New - 2026" at bounding box center [744, 298] width 675 height 15
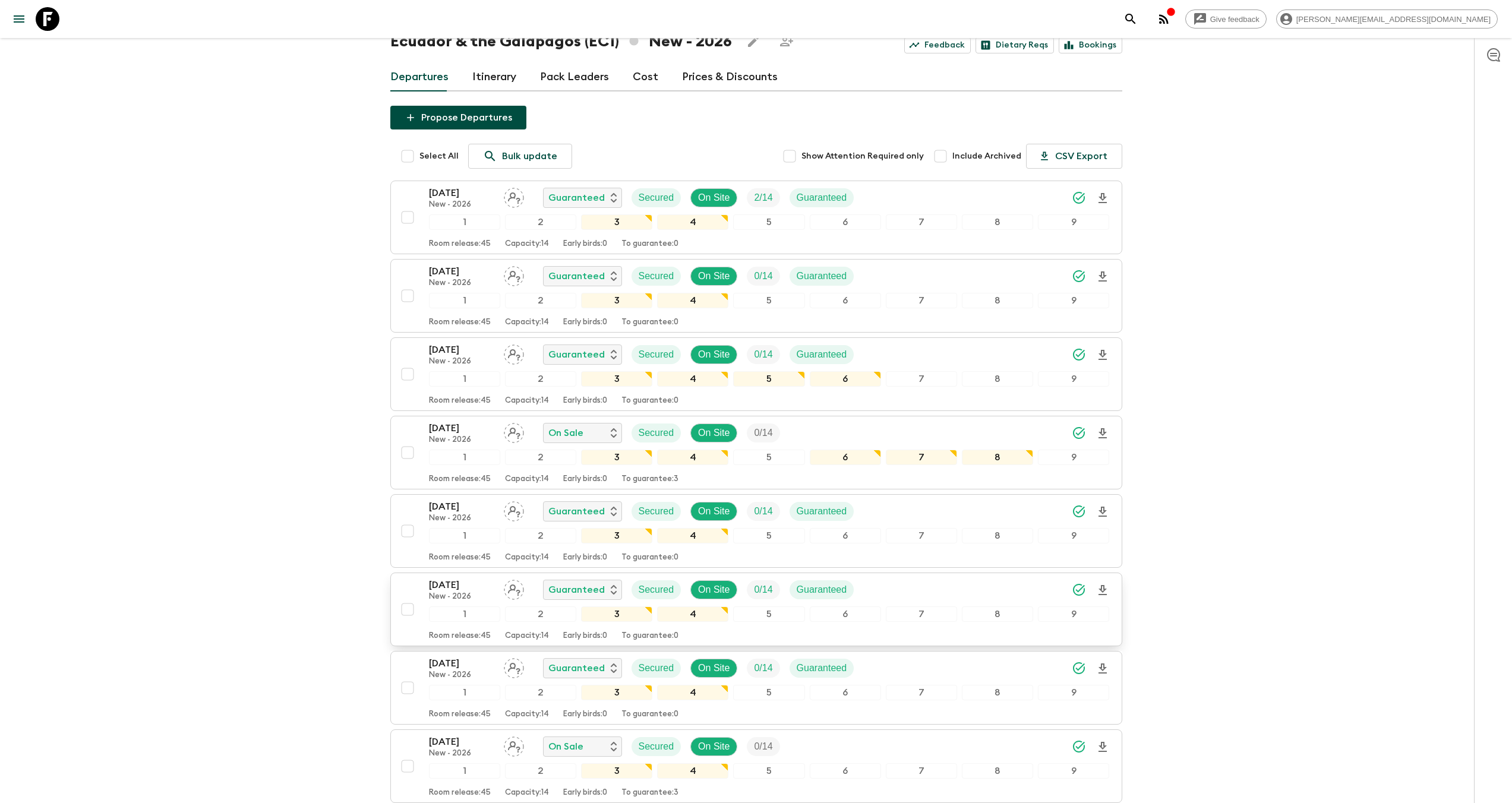
scroll to position [82, 0]
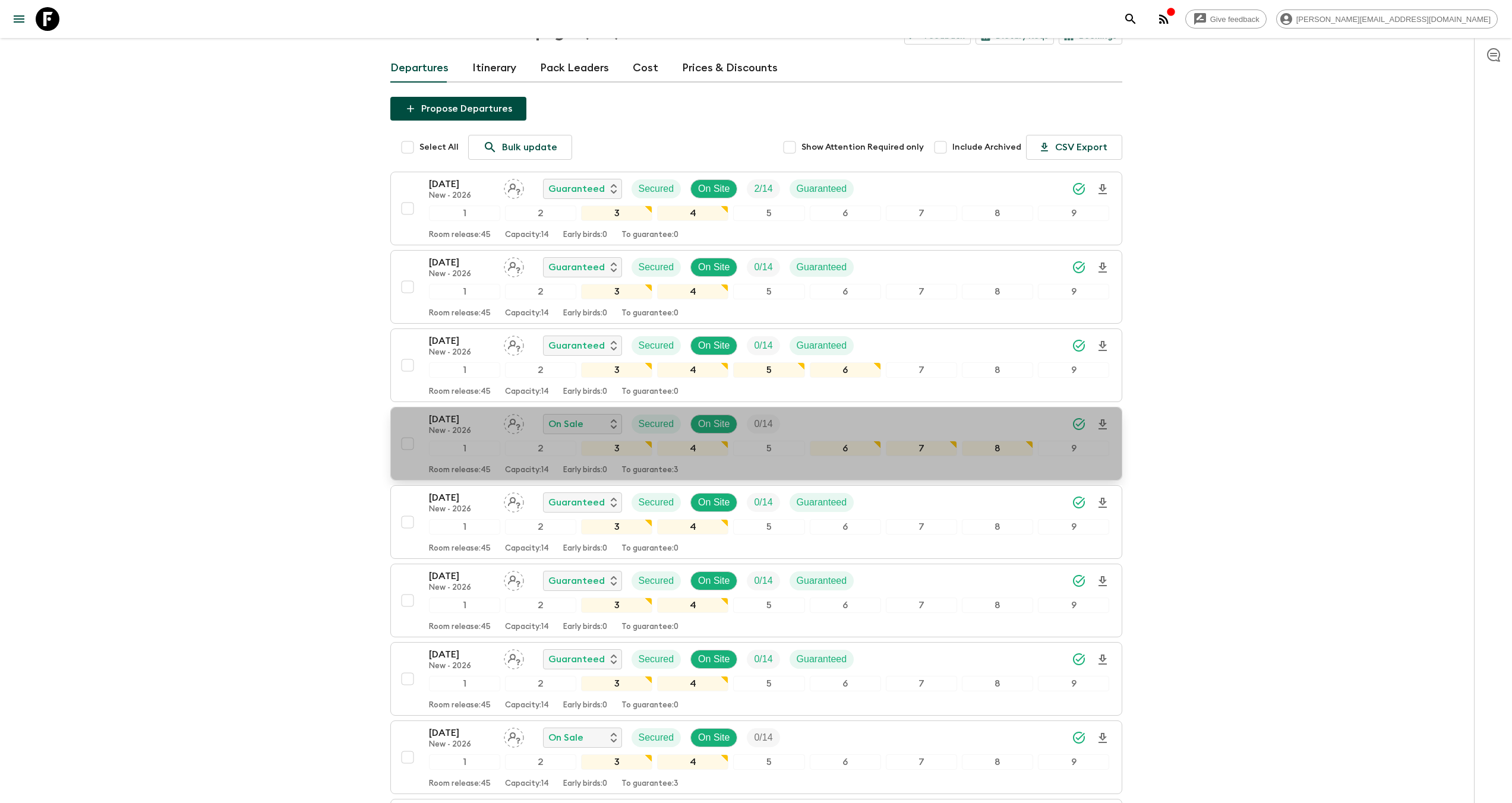
click at [464, 427] on p "New - 2026" at bounding box center [461, 432] width 65 height 10
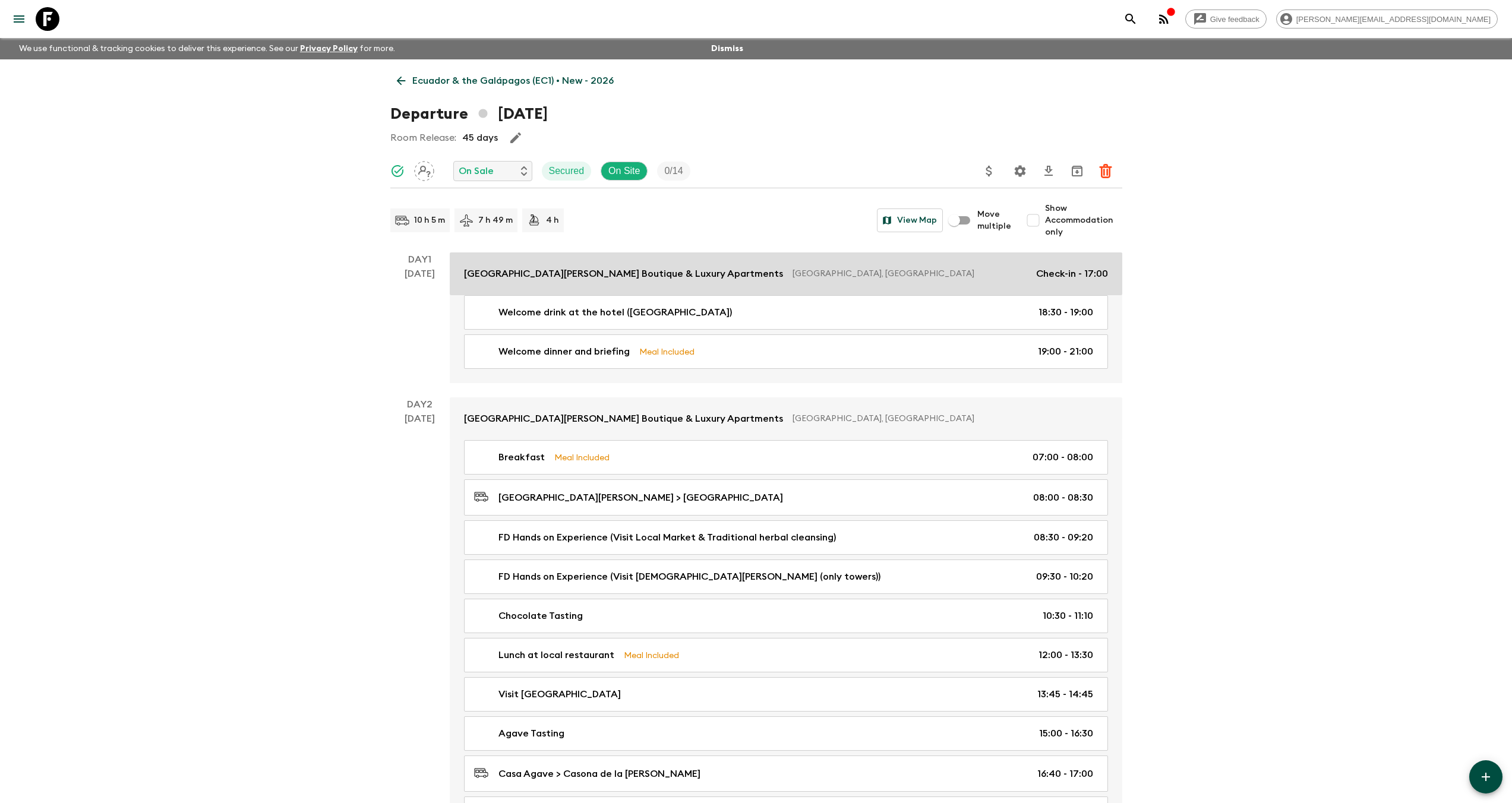
click at [530, 278] on p "[GEOGRAPHIC_DATA][PERSON_NAME] Boutique & Luxury Apartments" at bounding box center [623, 274] width 319 height 15
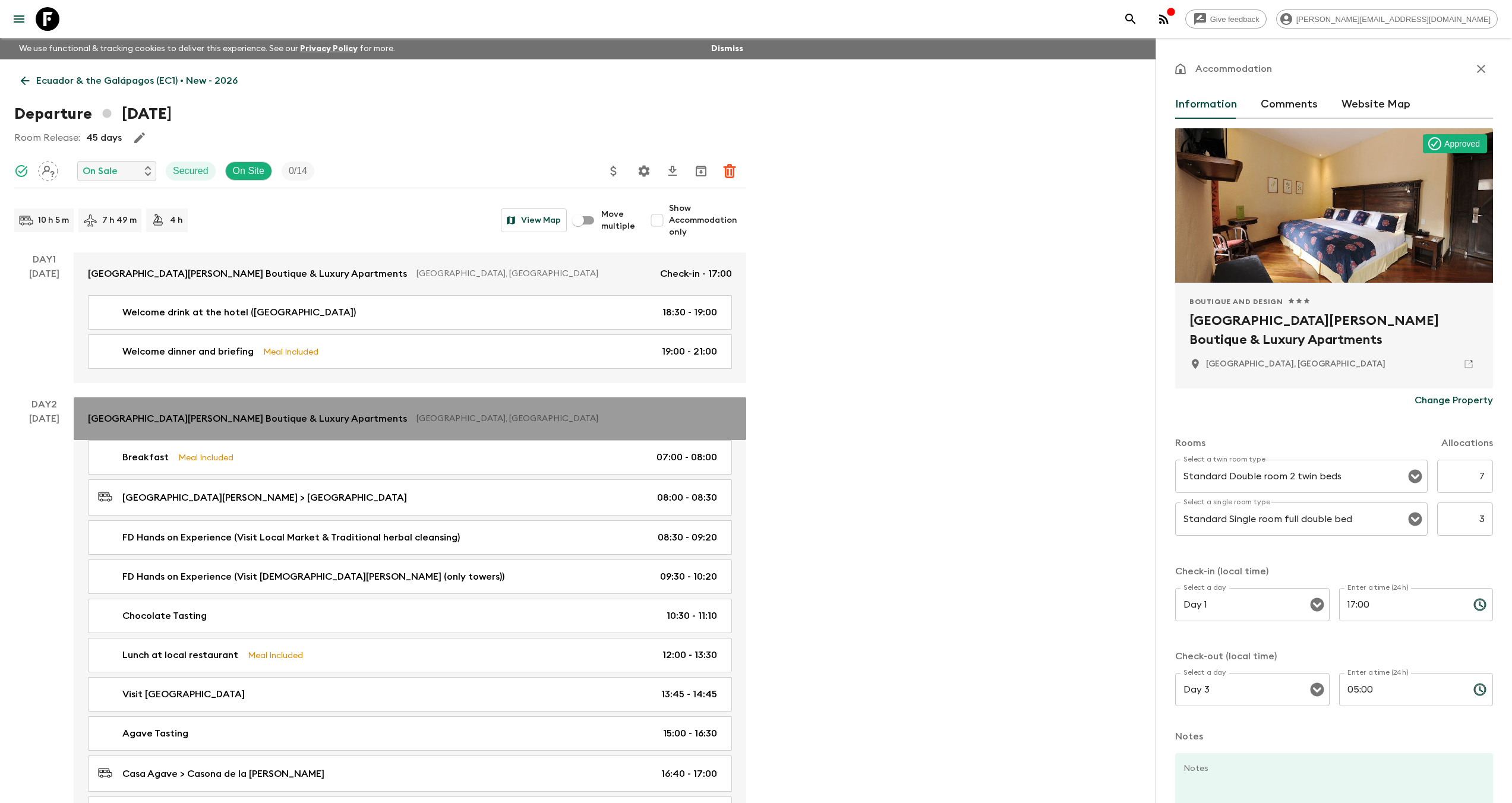
click at [228, 423] on p "[GEOGRAPHIC_DATA][PERSON_NAME] Boutique & Luxury Apartments" at bounding box center [247, 419] width 319 height 15
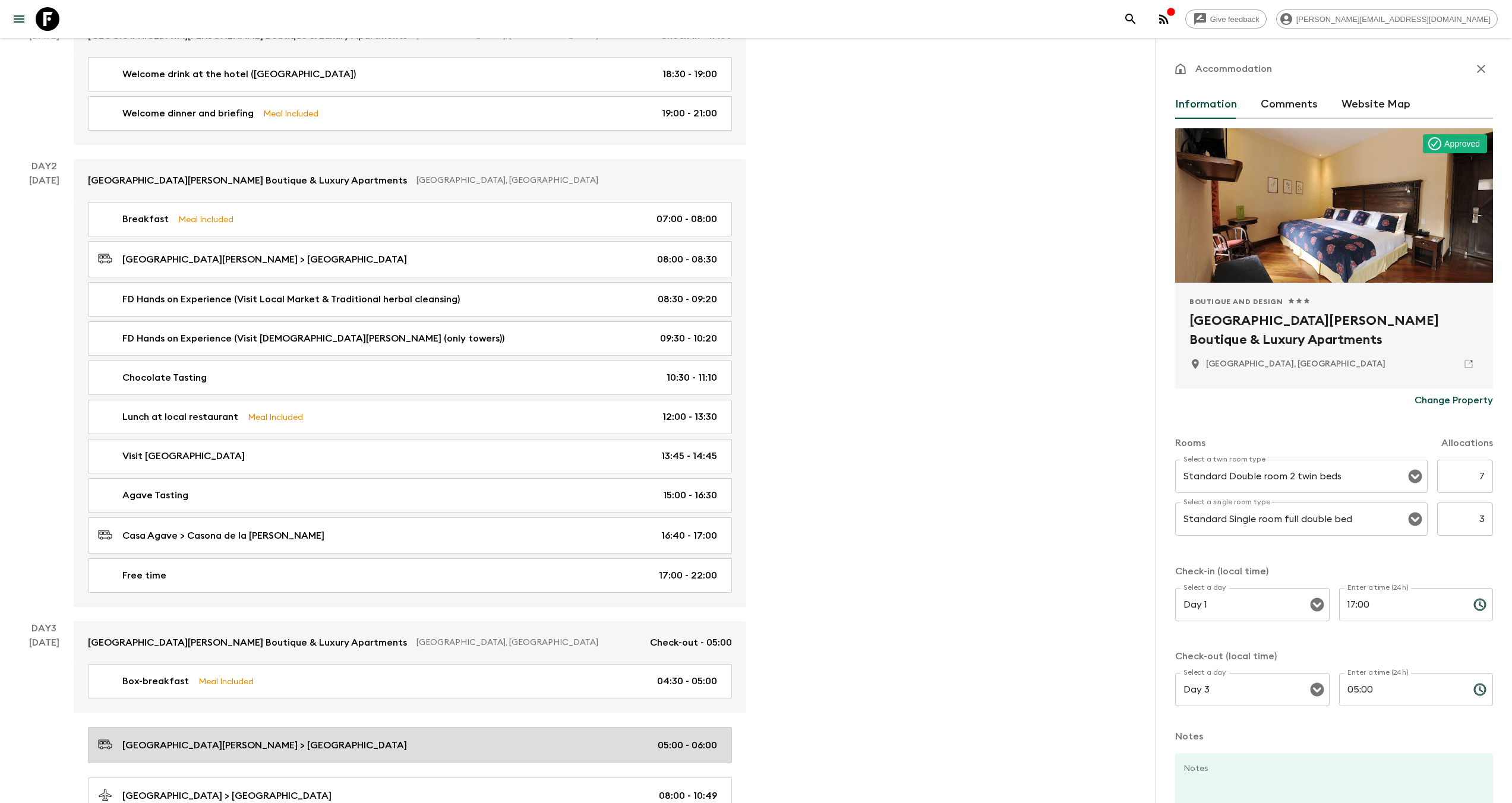
scroll to position [401, 0]
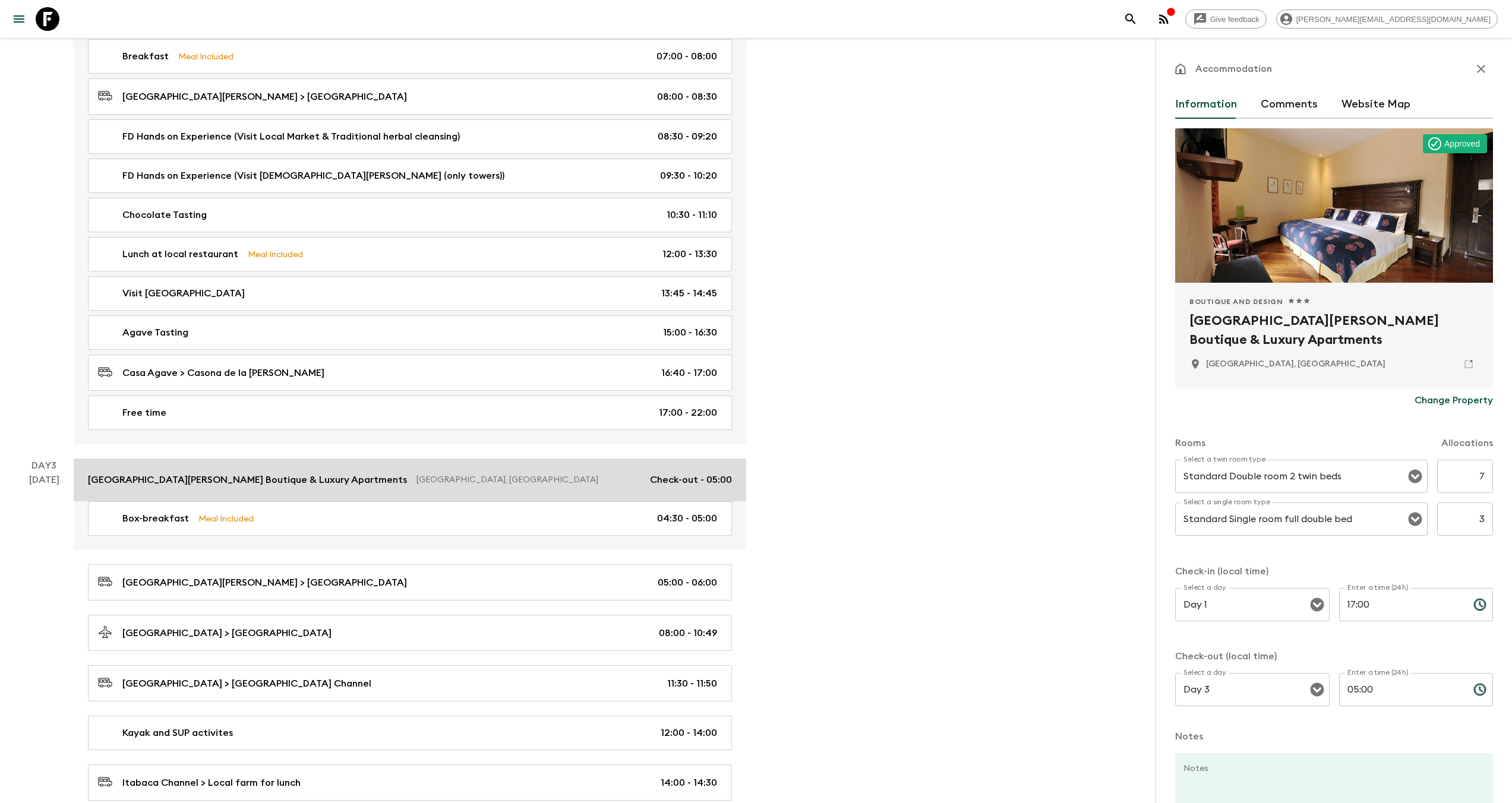
click at [258, 482] on p "[GEOGRAPHIC_DATA][PERSON_NAME] Boutique & Luxury Apartments" at bounding box center [247, 480] width 319 height 15
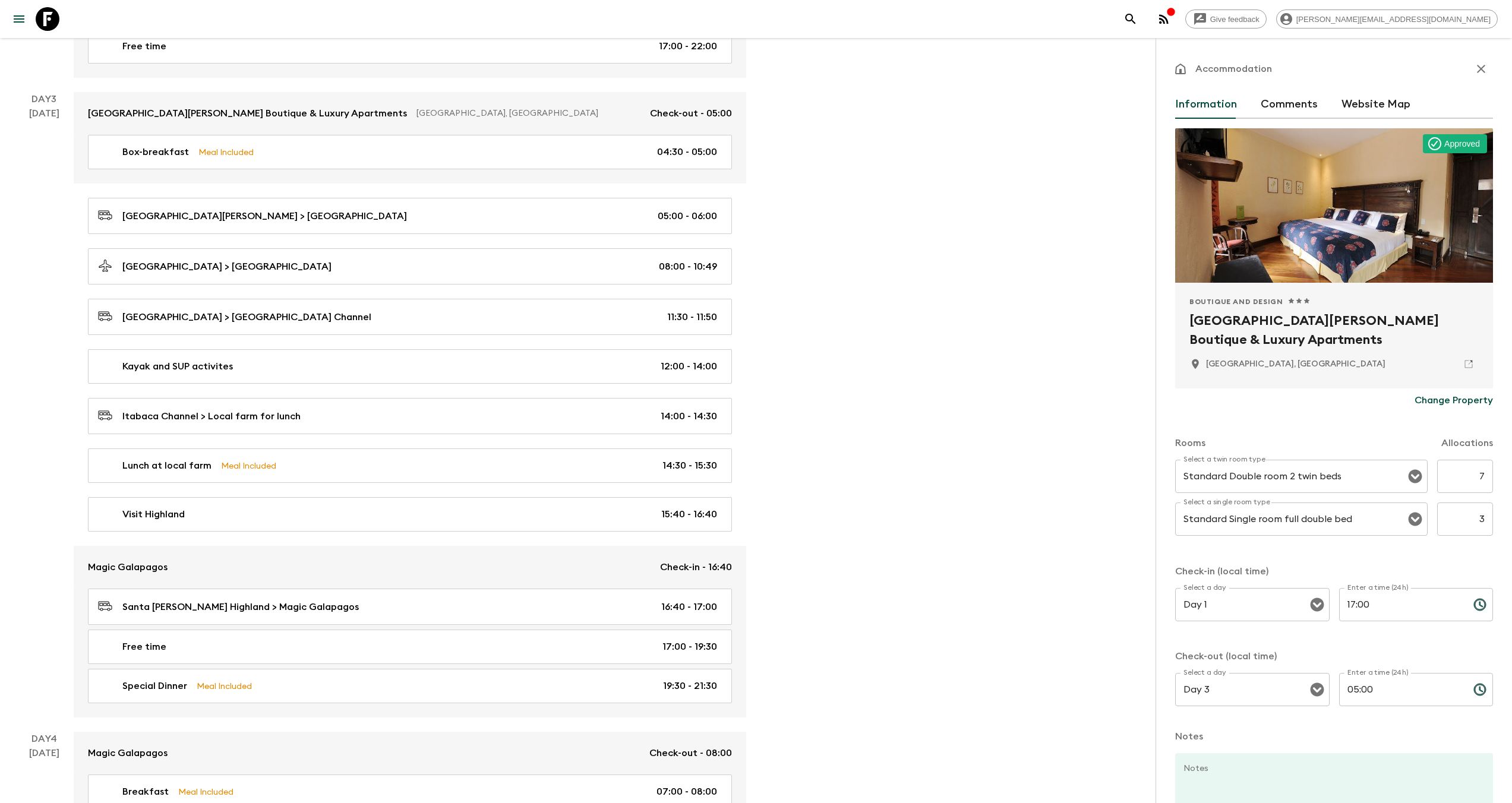
scroll to position [897, 0]
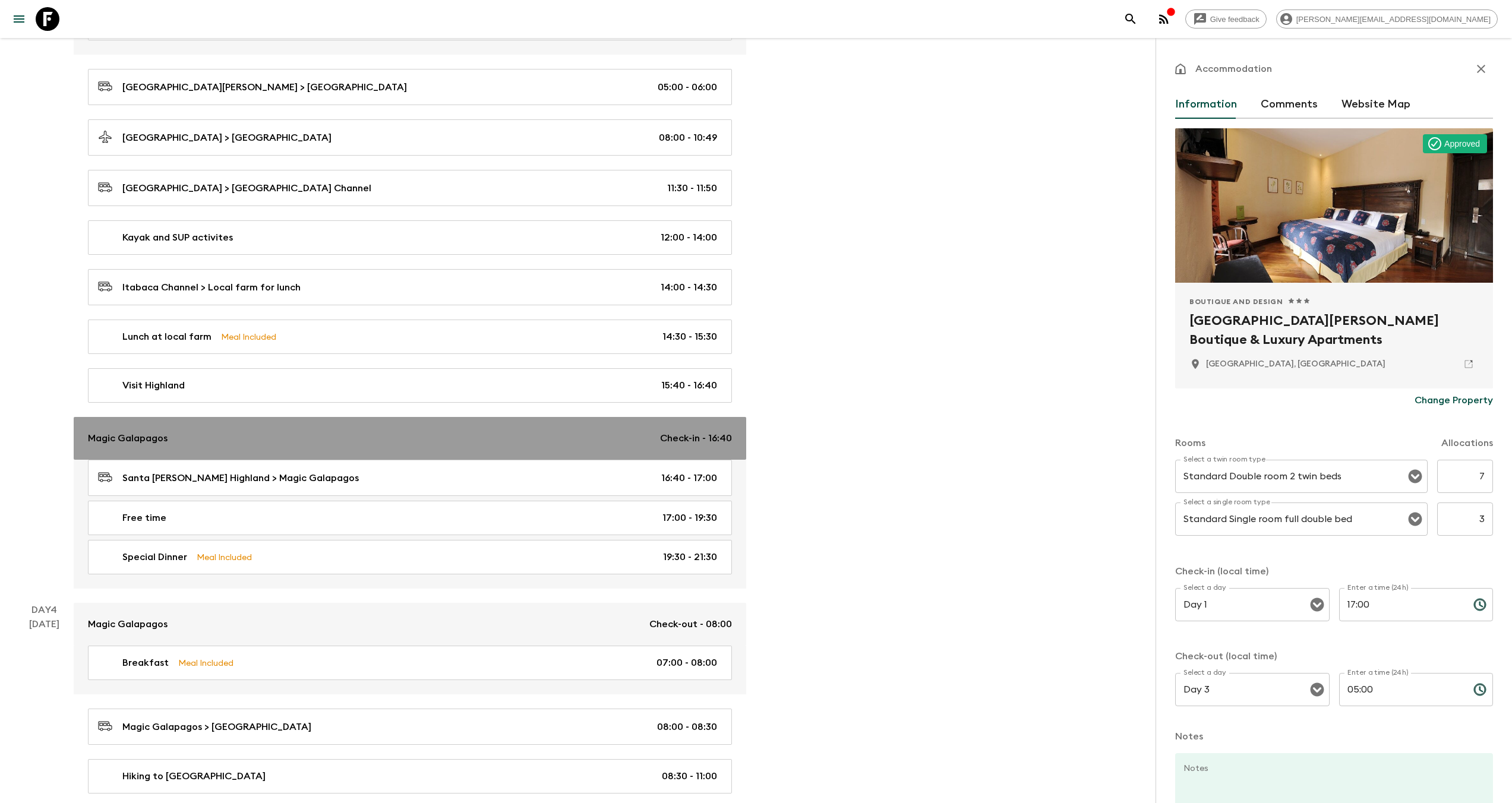
click at [262, 440] on div "Magic Galapagos Check-in - 16:40" at bounding box center [410, 438] width 644 height 15
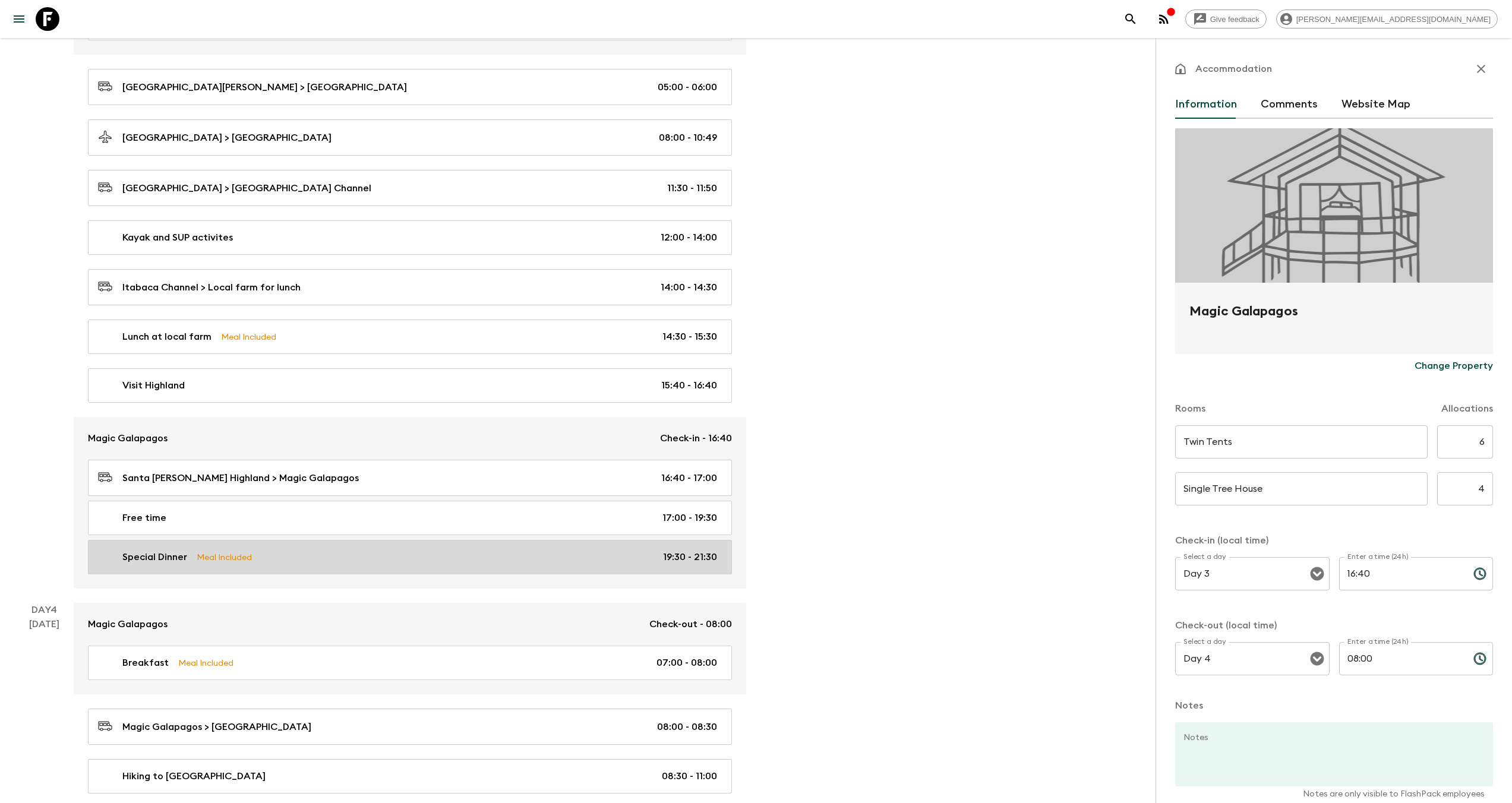
scroll to position [1135, 0]
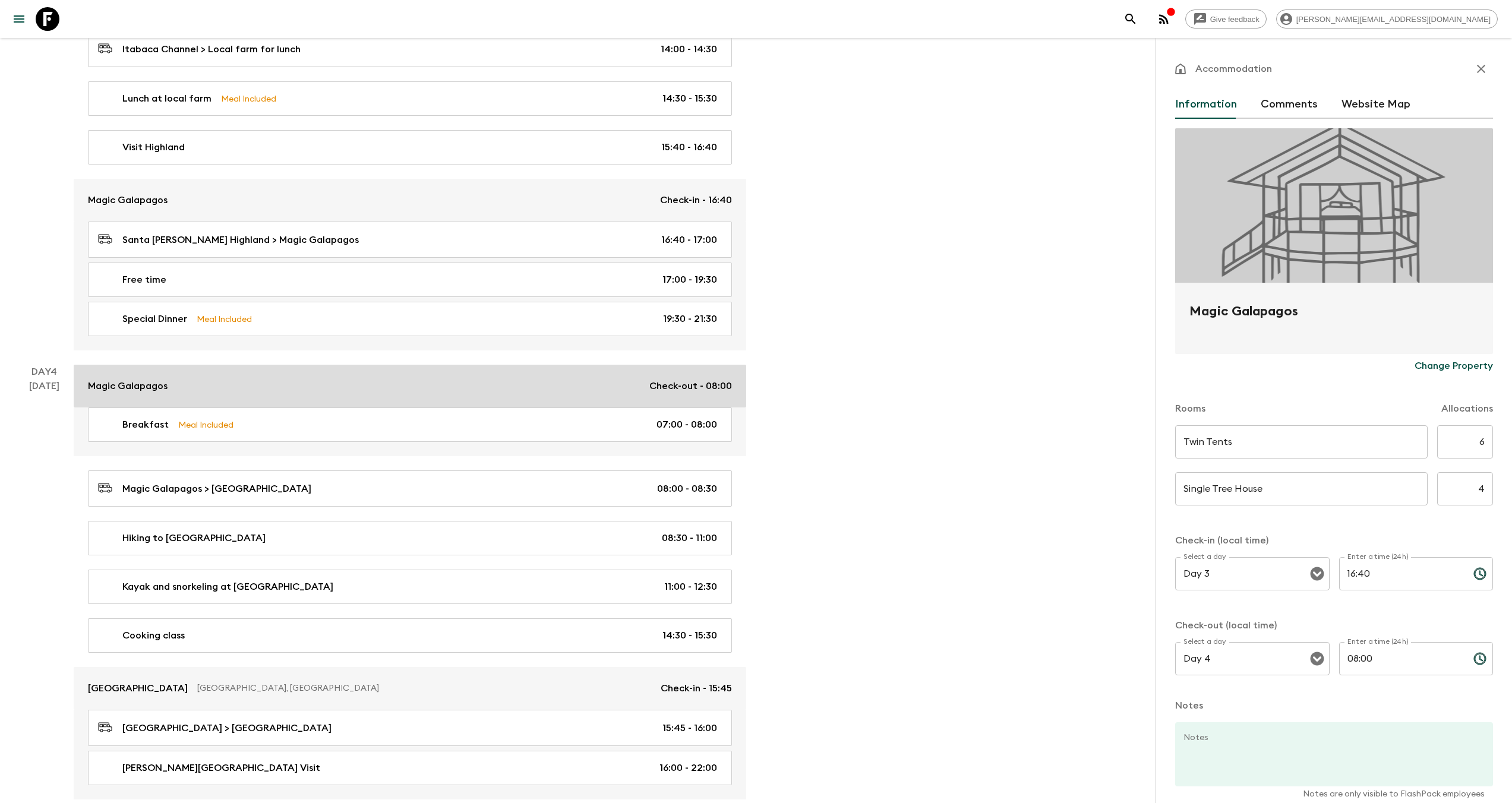
click at [261, 385] on div "Magic Galapagos Check-out - 08:00" at bounding box center [410, 387] width 644 height 15
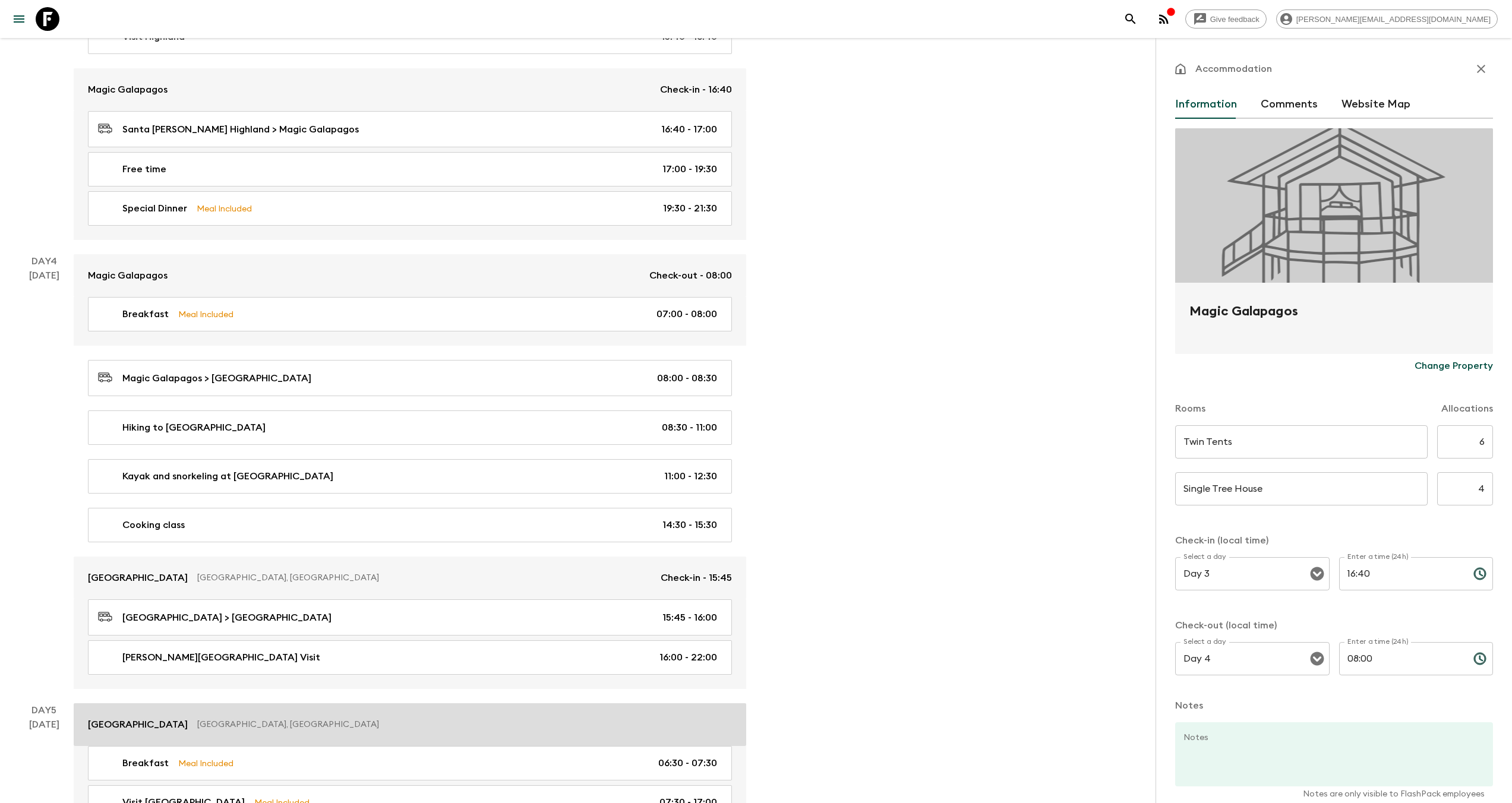
scroll to position [1368, 0]
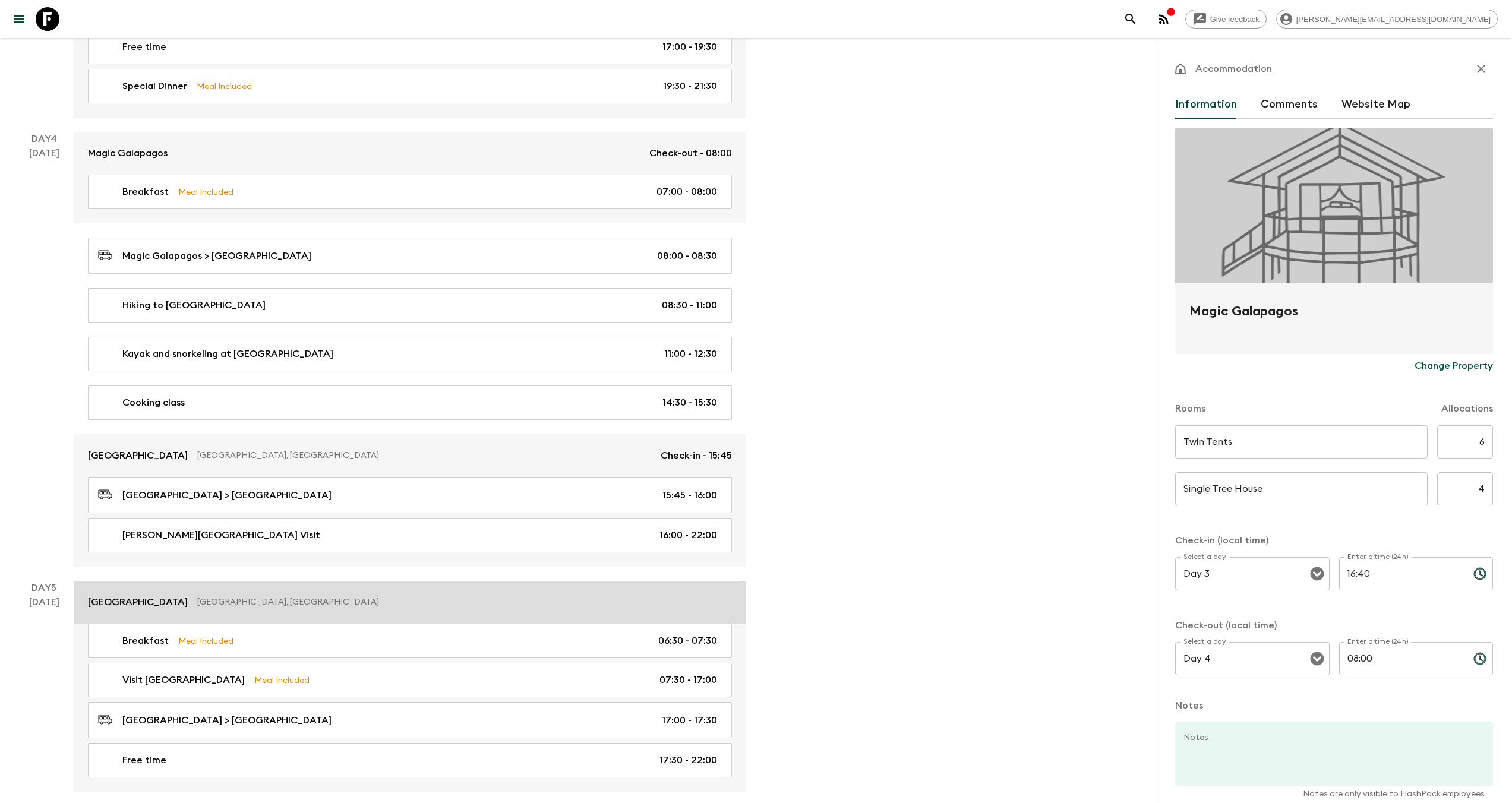
click at [271, 596] on p "[GEOGRAPHIC_DATA], [GEOGRAPHIC_DATA]" at bounding box center [459, 602] width 526 height 12
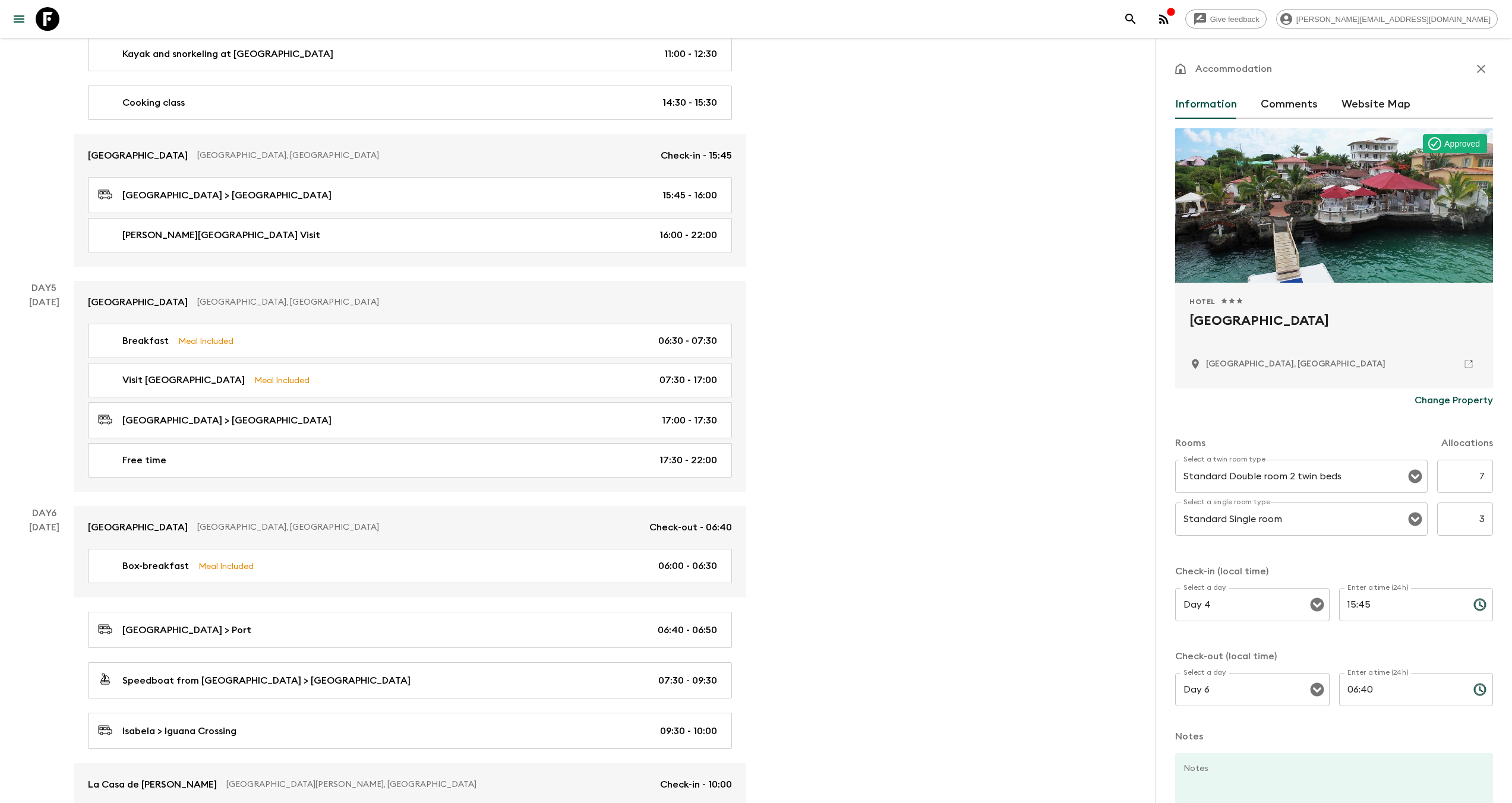
scroll to position [1721, 0]
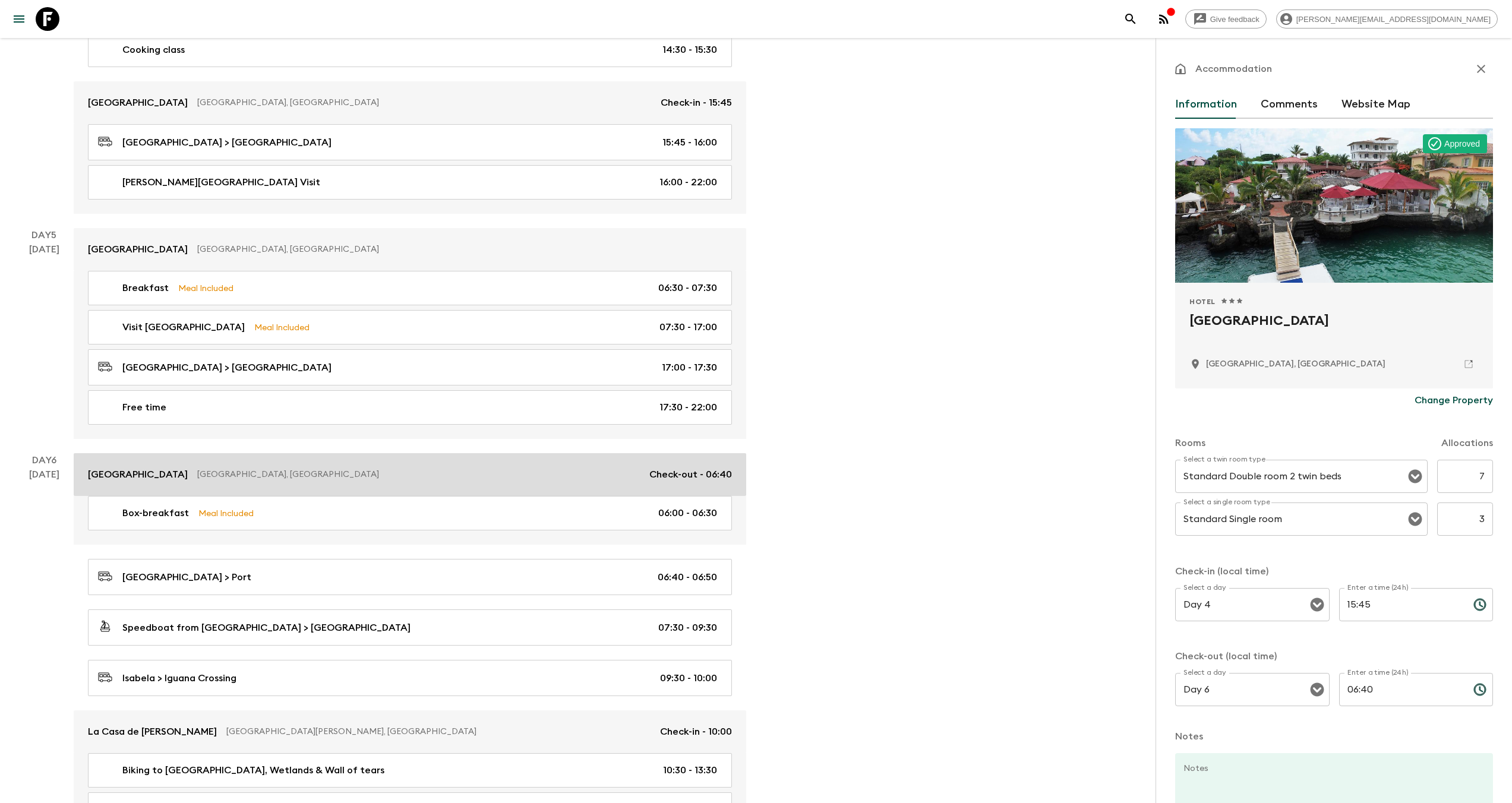
click at [258, 469] on p "[GEOGRAPHIC_DATA], [GEOGRAPHIC_DATA]" at bounding box center [418, 475] width 442 height 12
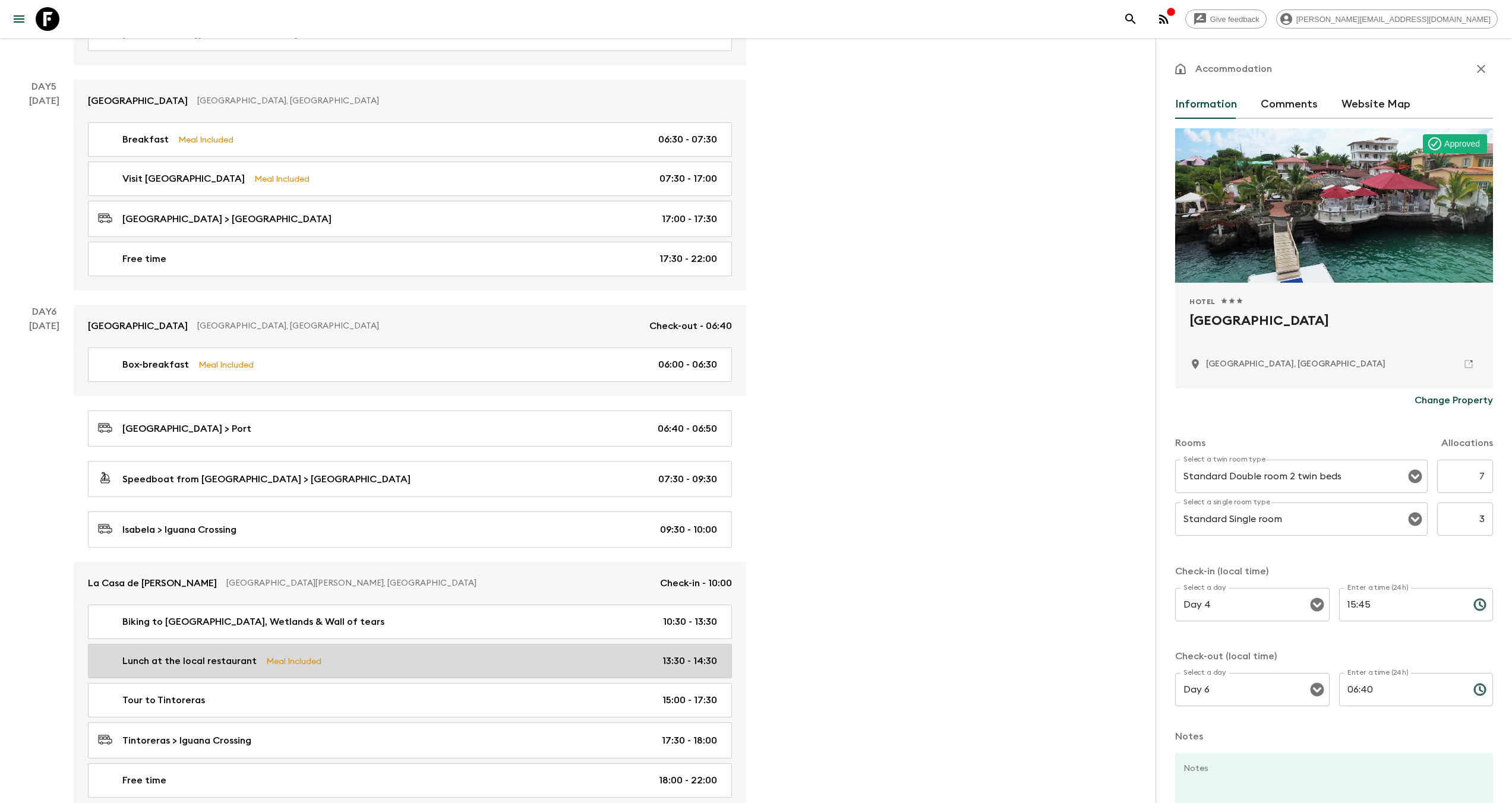
scroll to position [1927, 0]
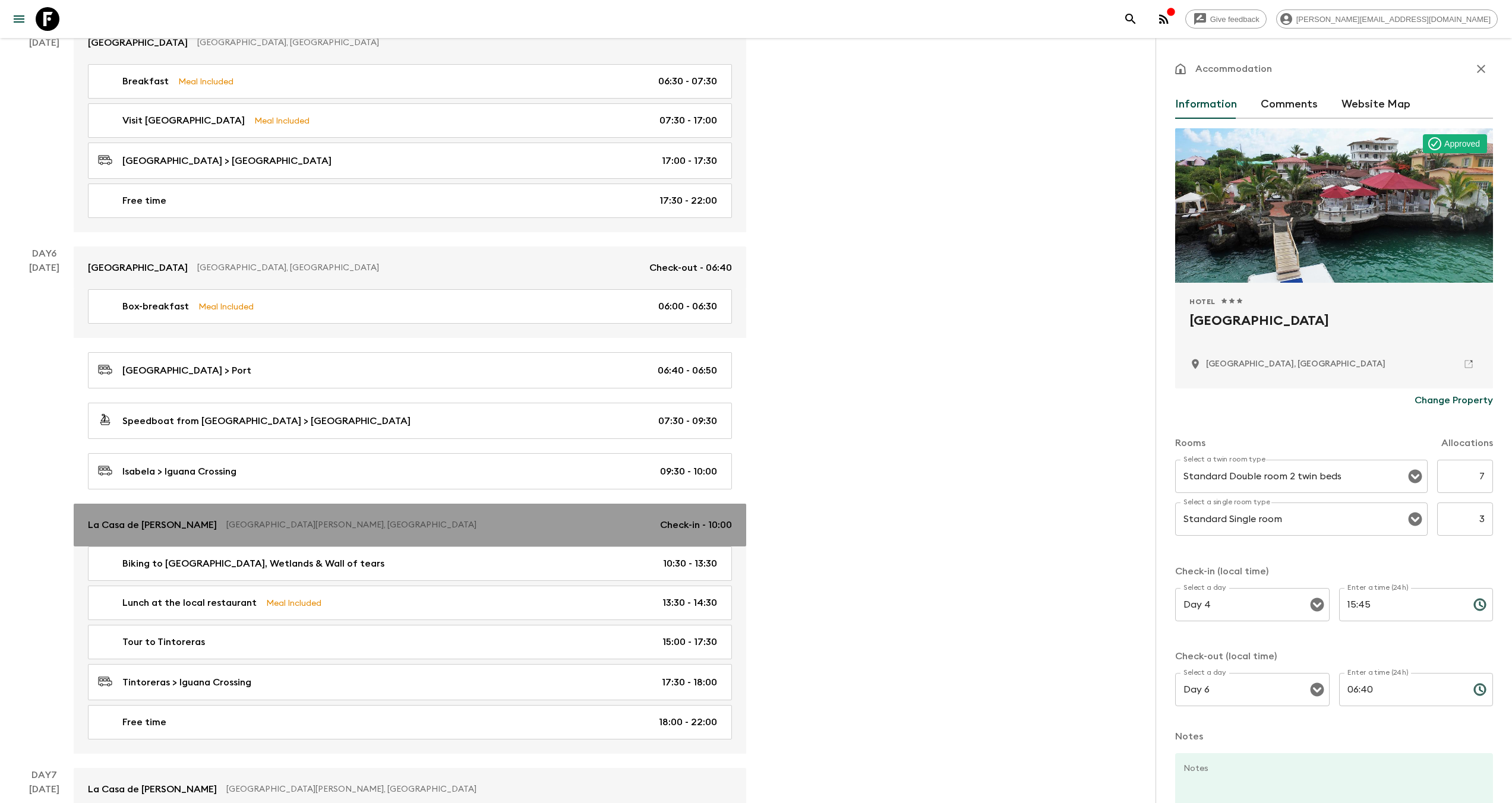
click at [262, 504] on link "[GEOGRAPHIC_DATA][PERSON_NAME][PERSON_NAME], [GEOGRAPHIC_DATA] Check-in - 10:00" at bounding box center [409, 525] width 672 height 43
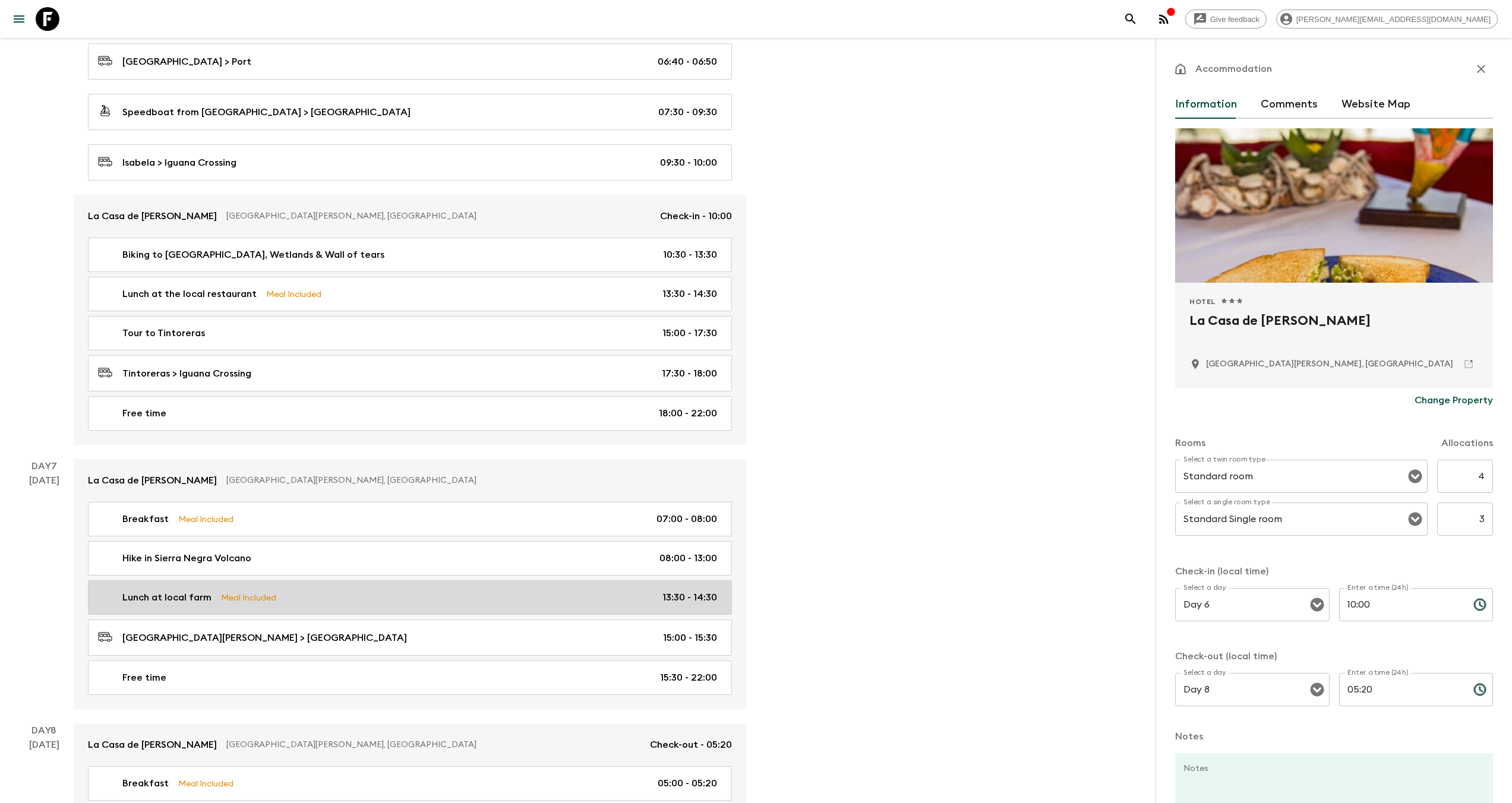
scroll to position [2289, 0]
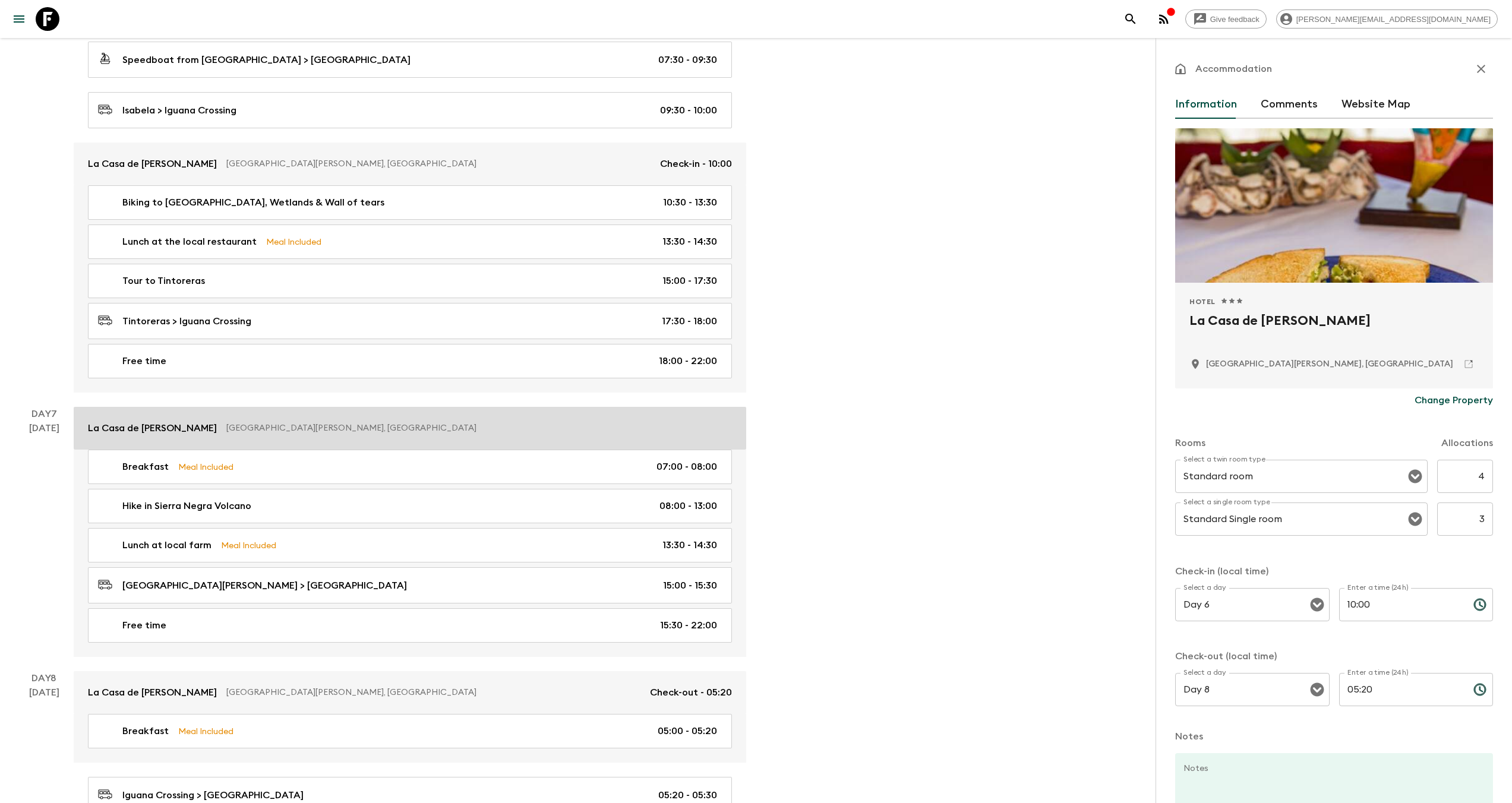
click at [266, 422] on p "[GEOGRAPHIC_DATA][PERSON_NAME], [GEOGRAPHIC_DATA]" at bounding box center [474, 428] width 496 height 12
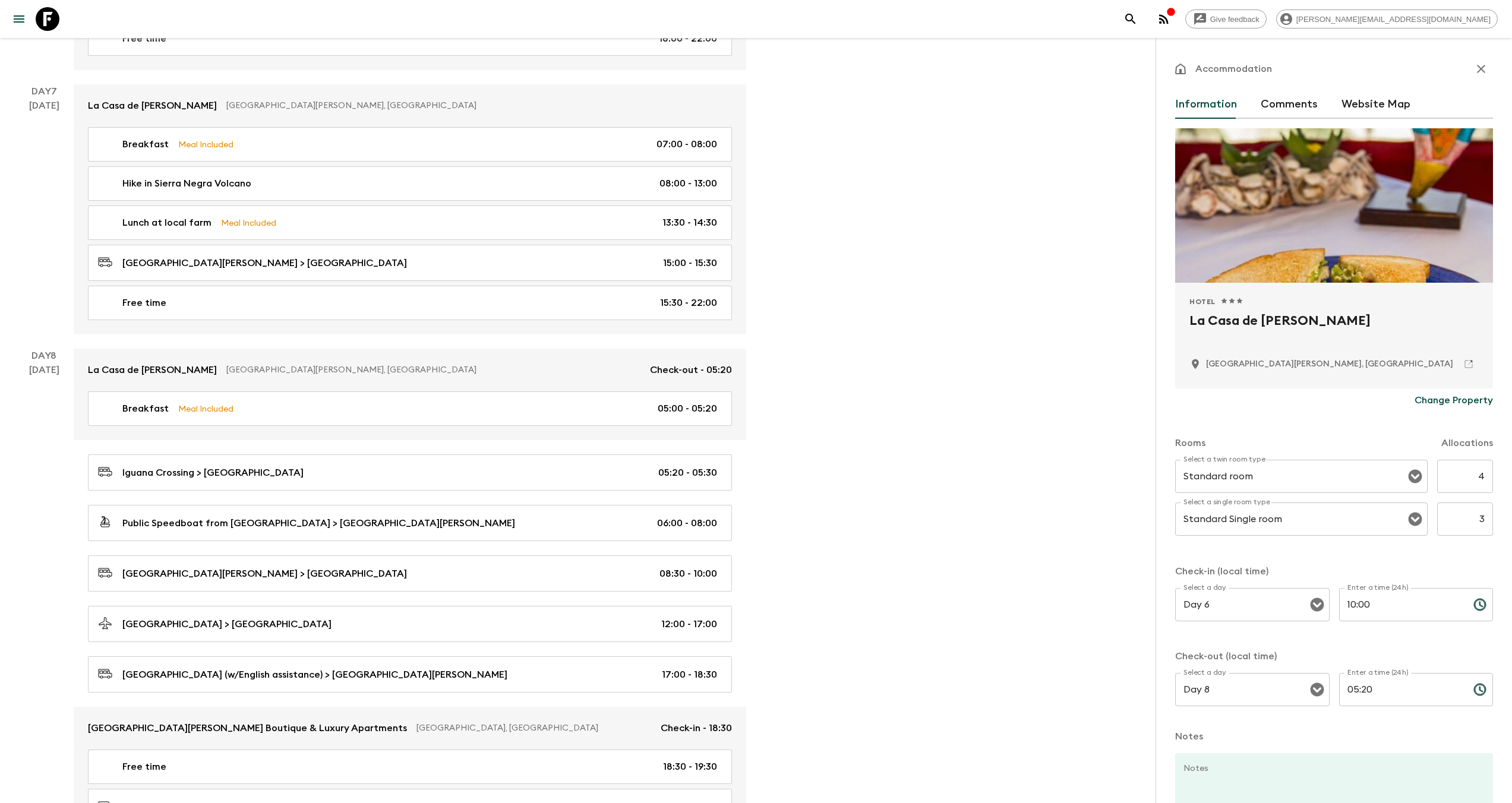
scroll to position [2662, 0]
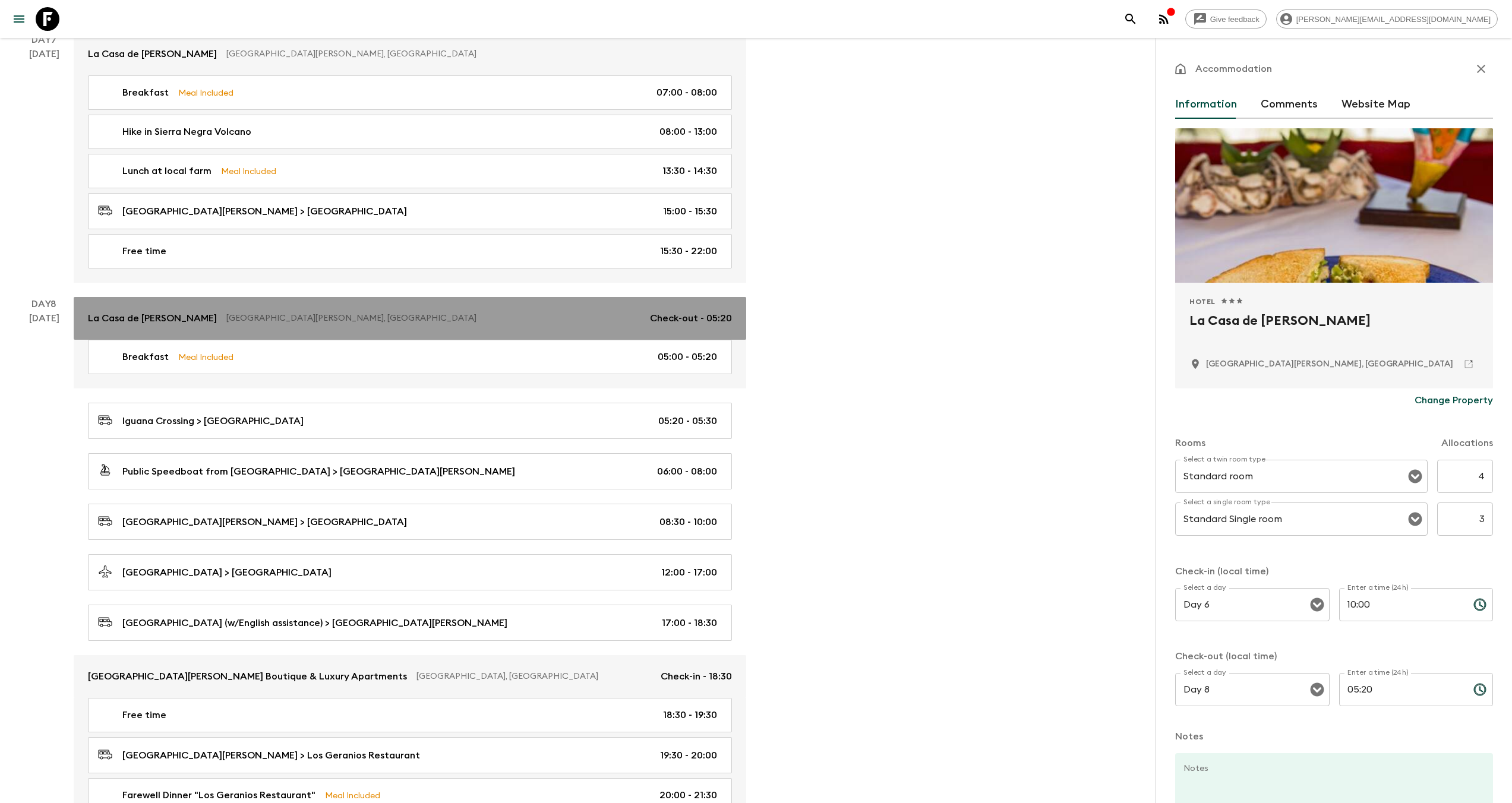
click at [267, 312] on p "[GEOGRAPHIC_DATA][PERSON_NAME], [GEOGRAPHIC_DATA]" at bounding box center [433, 318] width 414 height 12
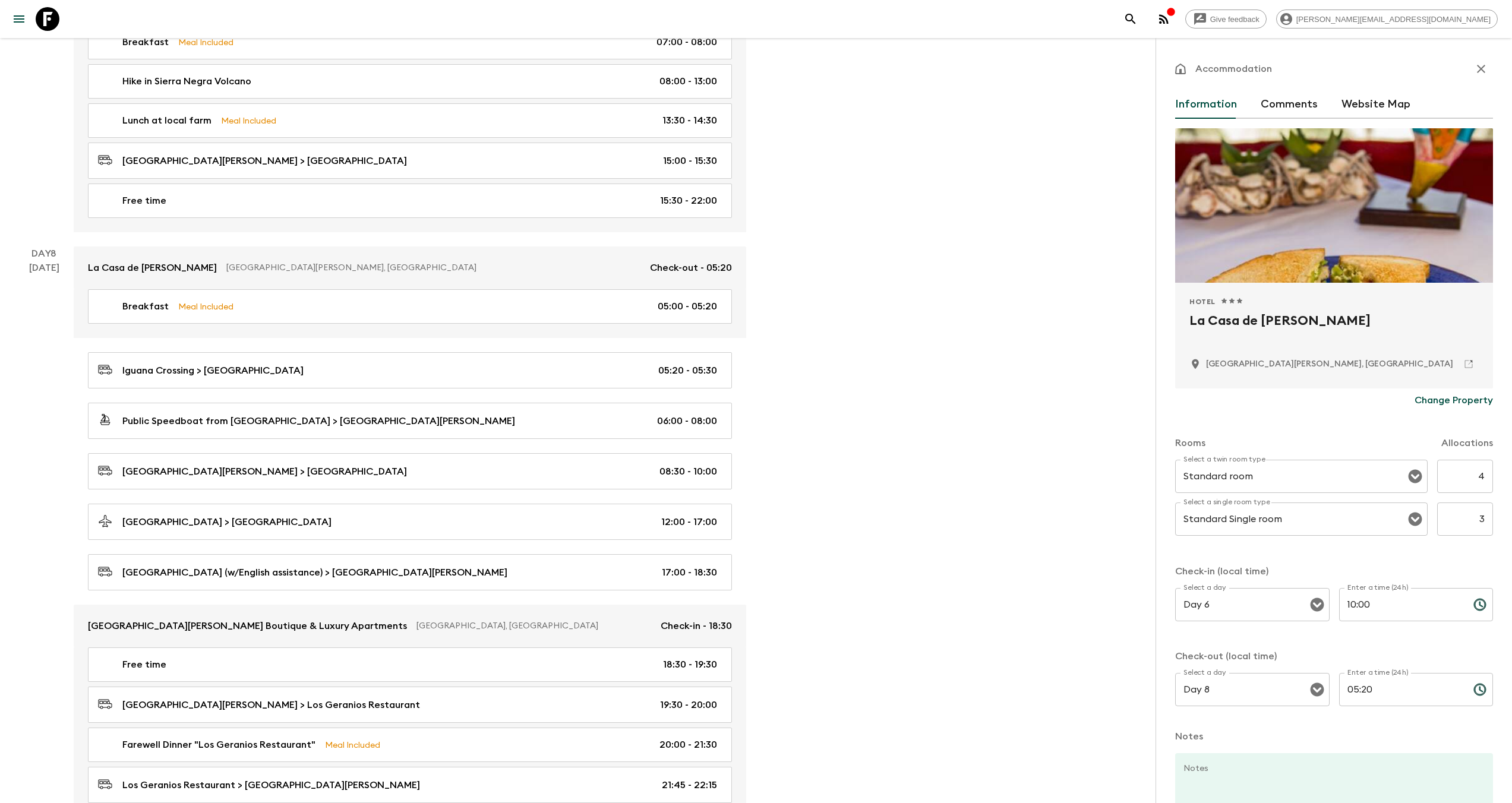
scroll to position [2837, 0]
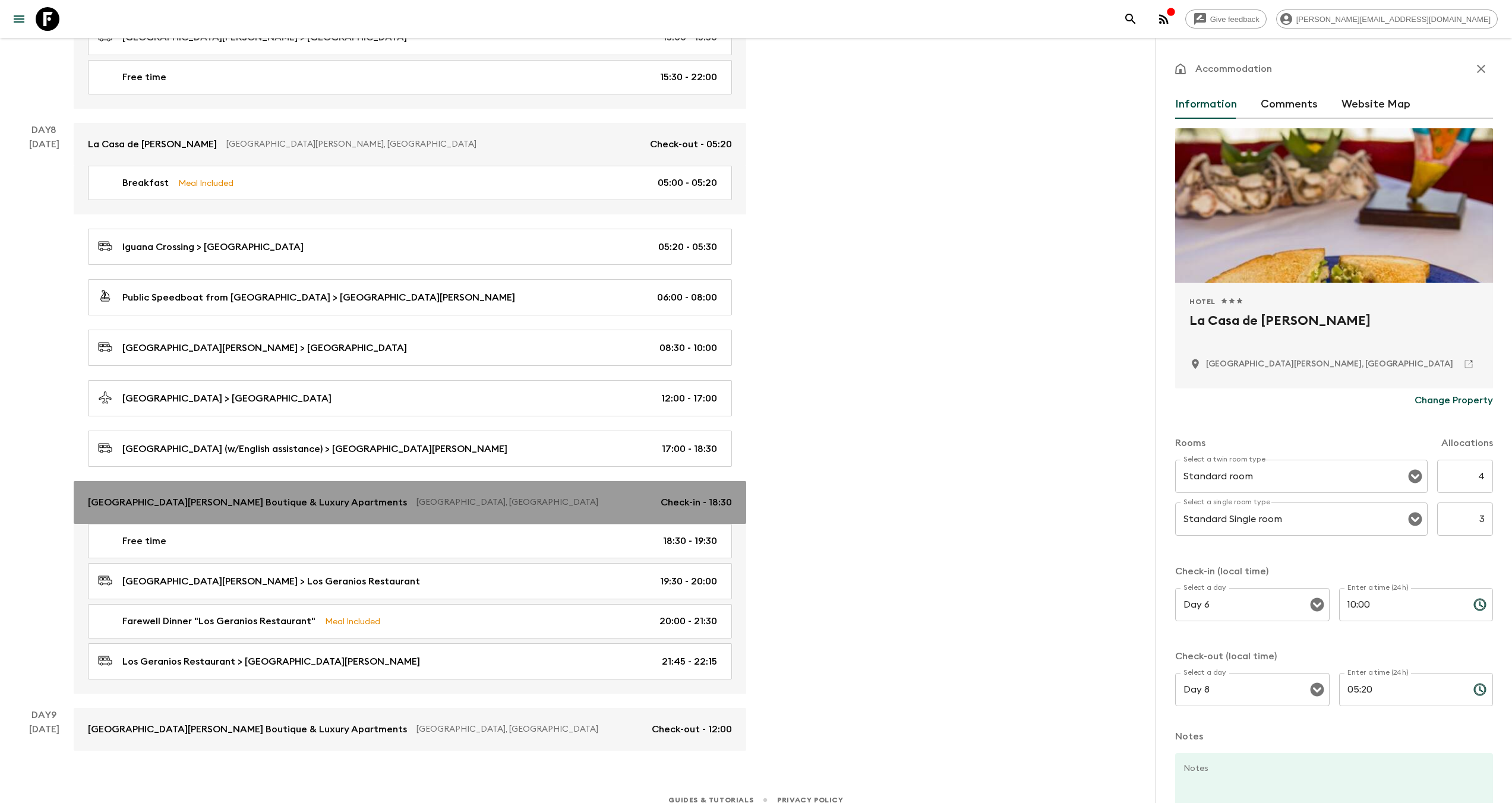
click at [258, 500] on link "[GEOGRAPHIC_DATA][PERSON_NAME] Boutique & Luxury Apartments [GEOGRAPHIC_DATA], …" at bounding box center [409, 502] width 672 height 43
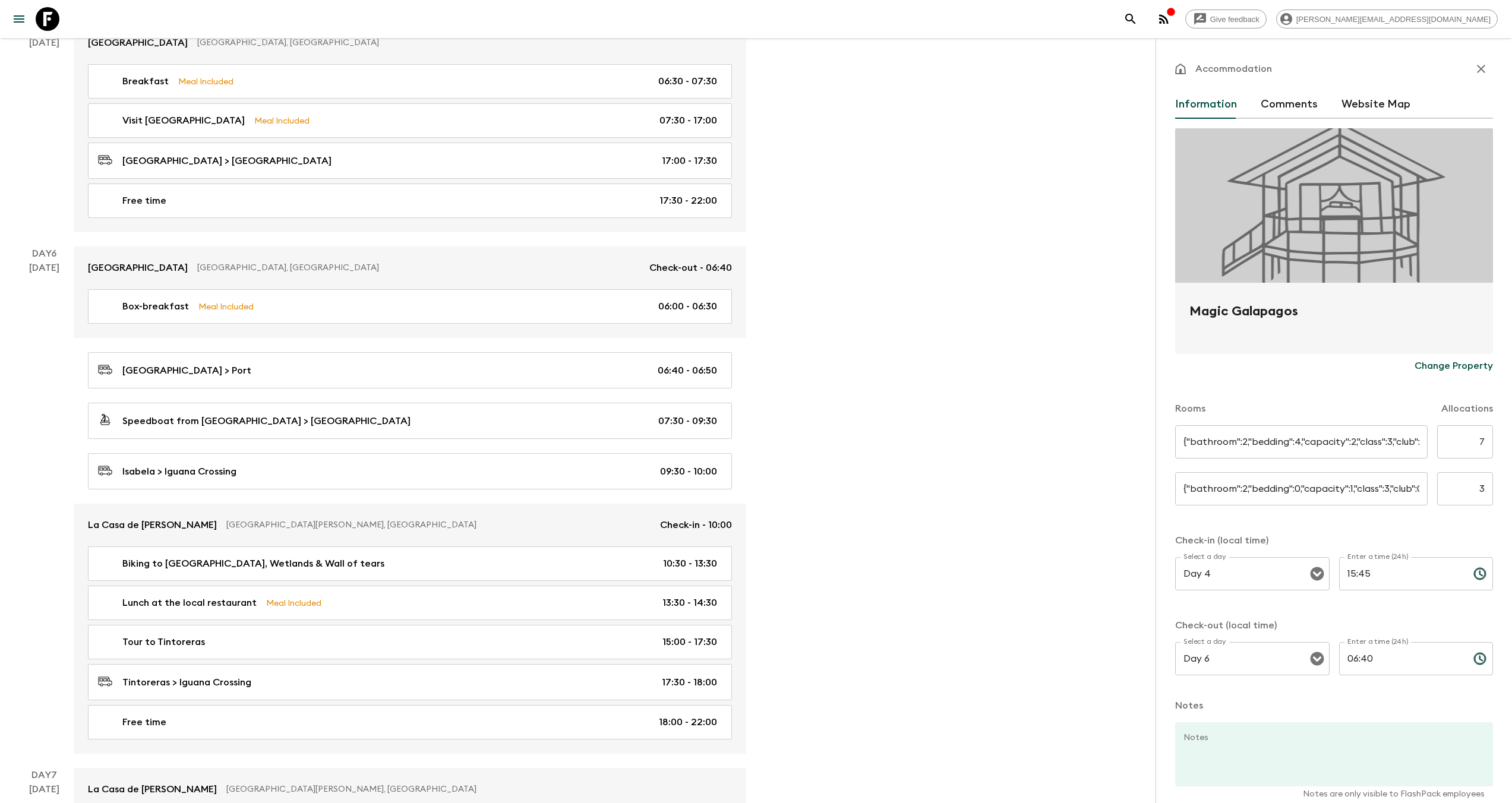
type input "Twin Tents"
type input "6"
type input "Single Tree House"
type input "4"
type input "Day 3"
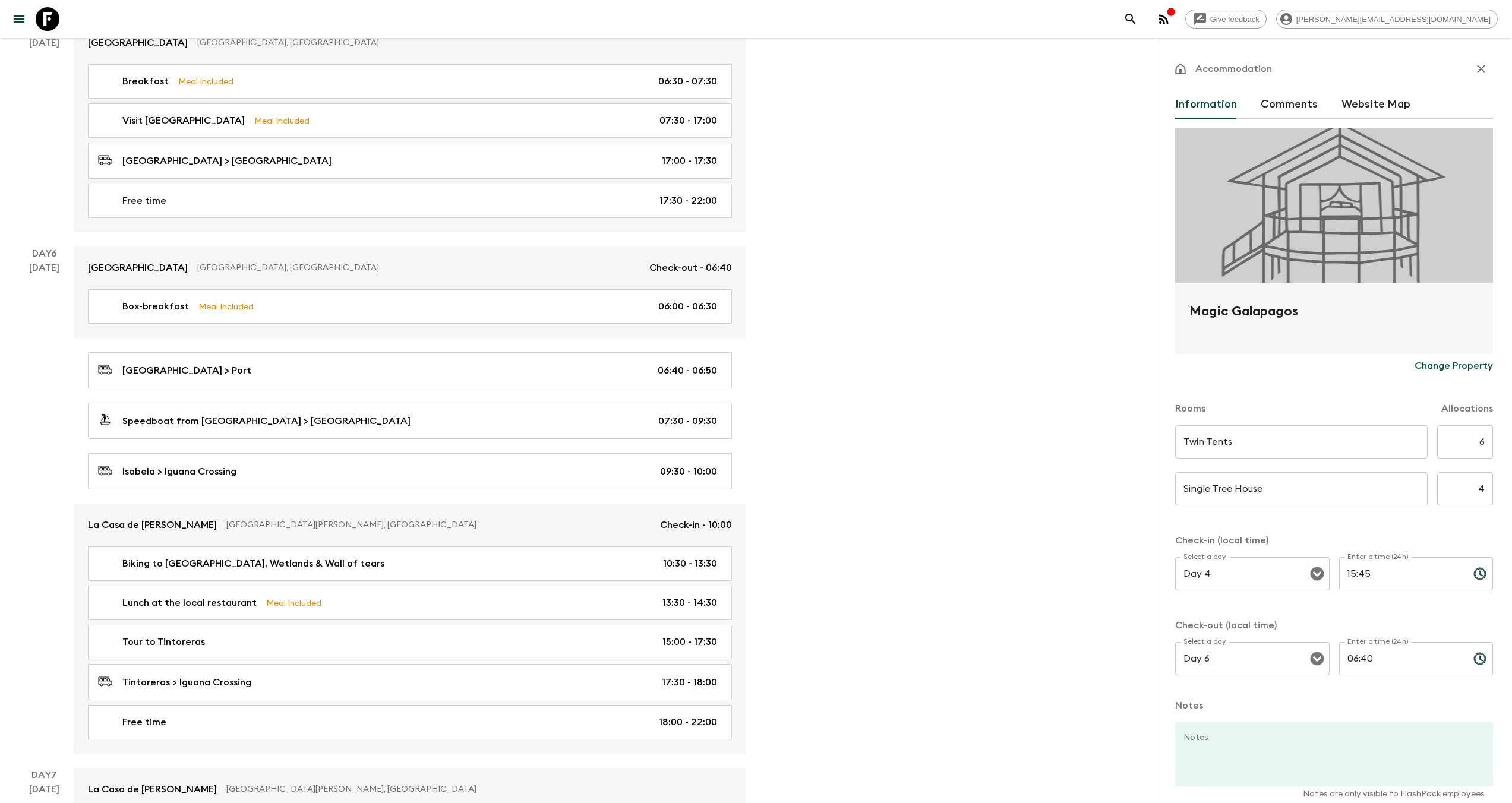
type input "16:40"
type input "Day 4"
type input "08:00"
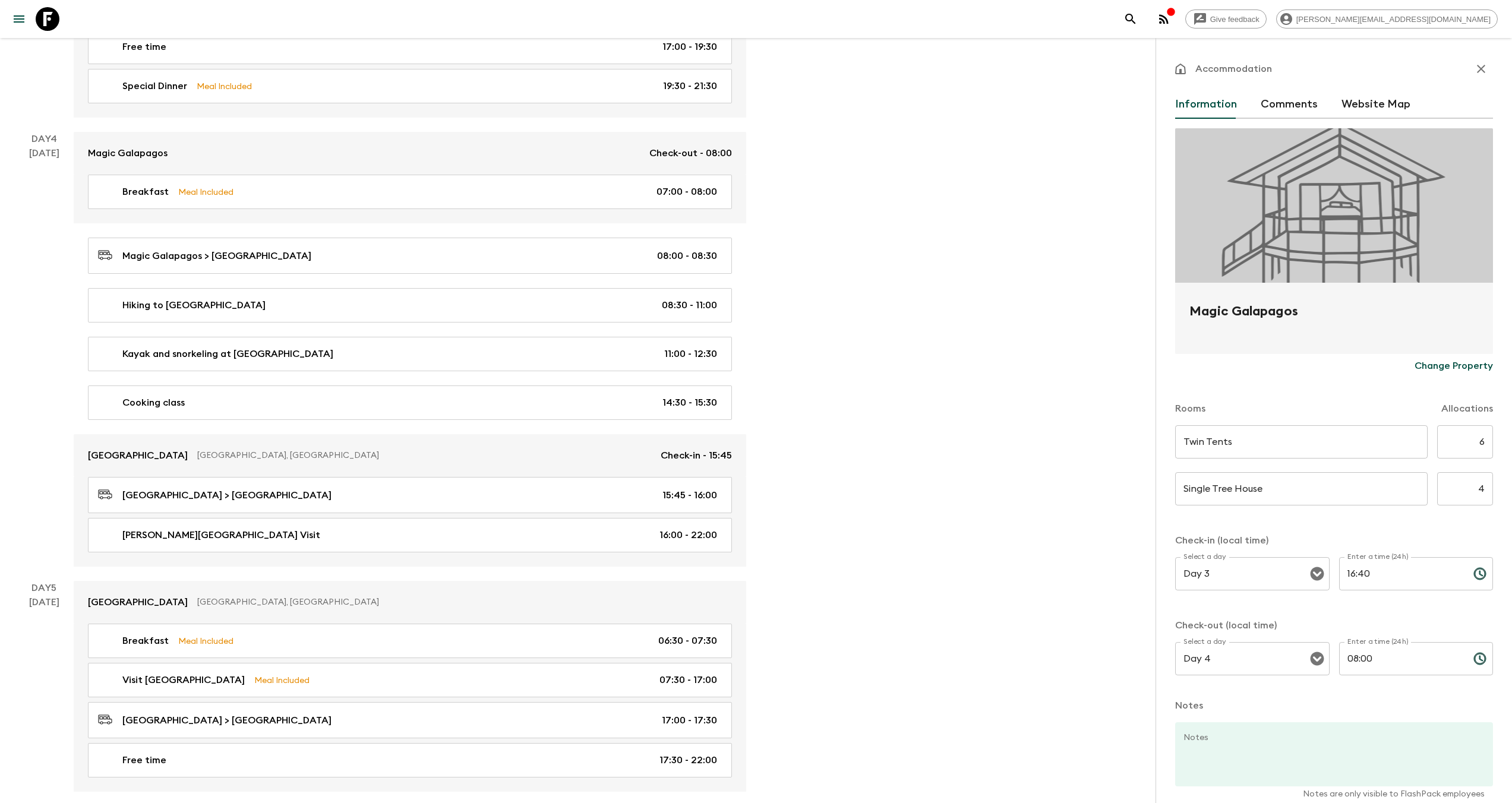
scroll to position [897, 0]
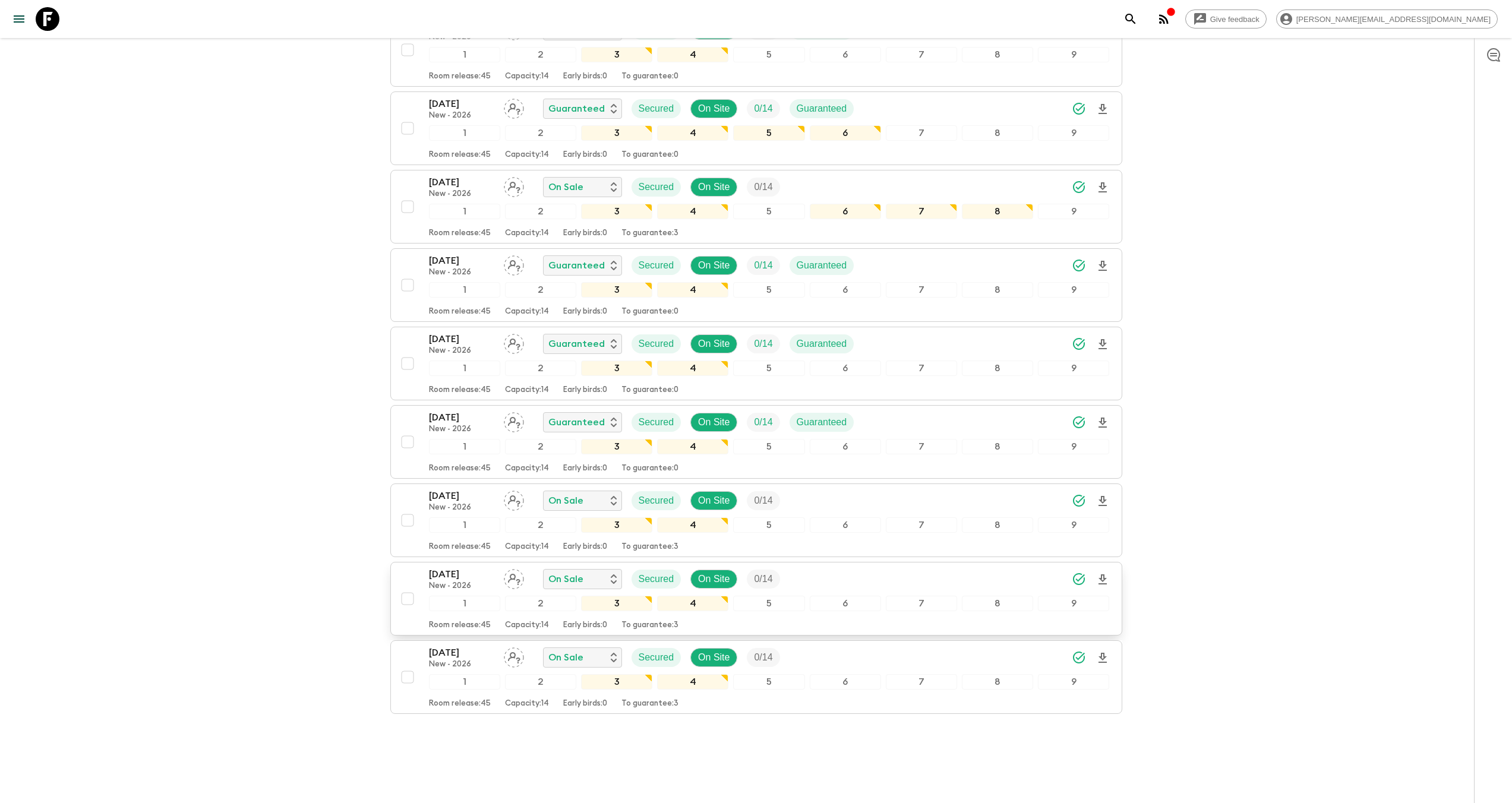
scroll to position [256, 0]
